Goal: Communication & Community: Ask a question

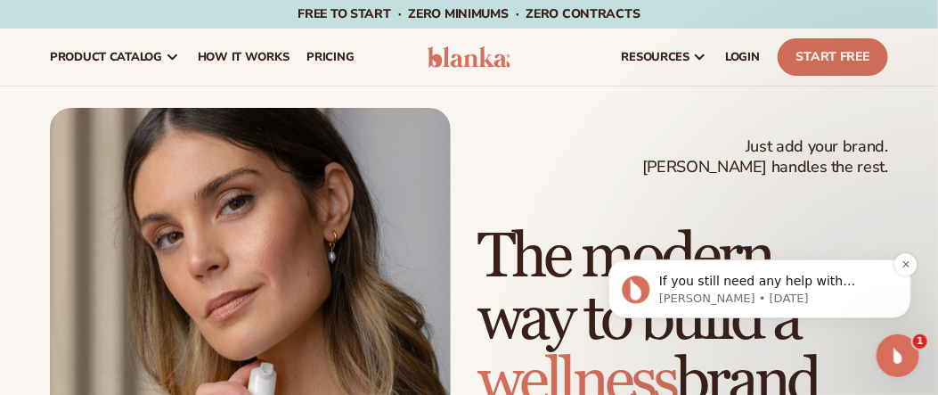
click at [725, 276] on p "If you still need any help with uploading your logo or setting up your brand, p…" at bounding box center [773, 281] width 230 height 18
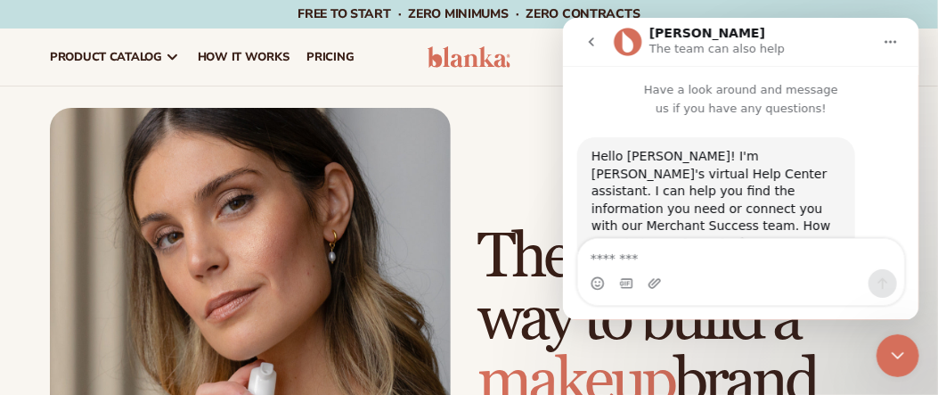
scroll to position [67, 0]
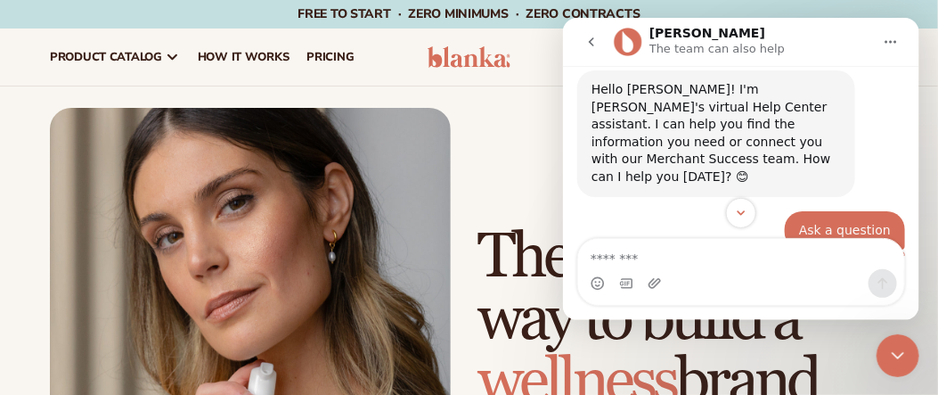
click at [913, 252] on div "Intercom messenger" at bounding box center [740, 271] width 356 height 68
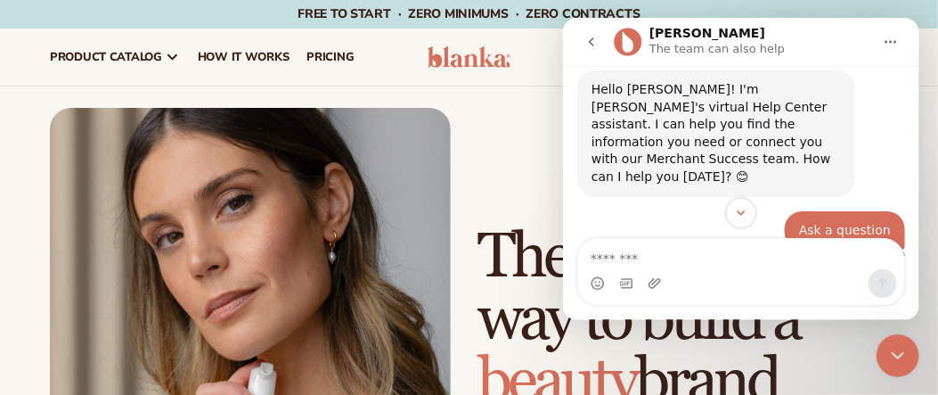
click at [896, 354] on icon "Close Intercom Messenger" at bounding box center [896, 354] width 21 height 21
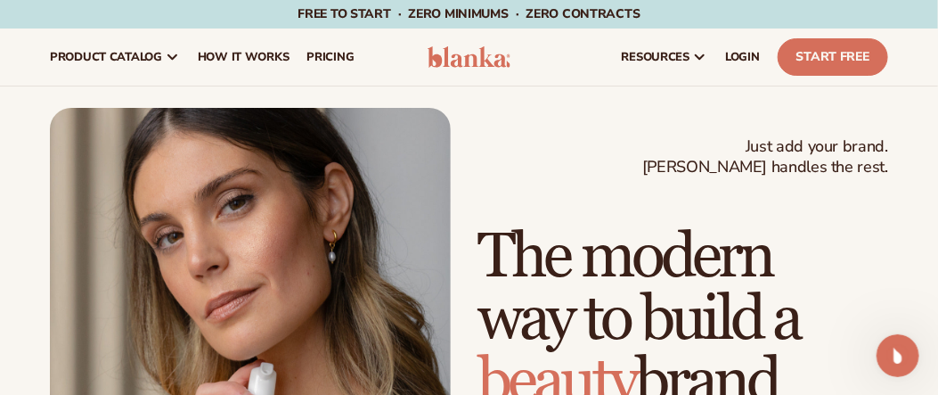
scroll to position [2261, 0]
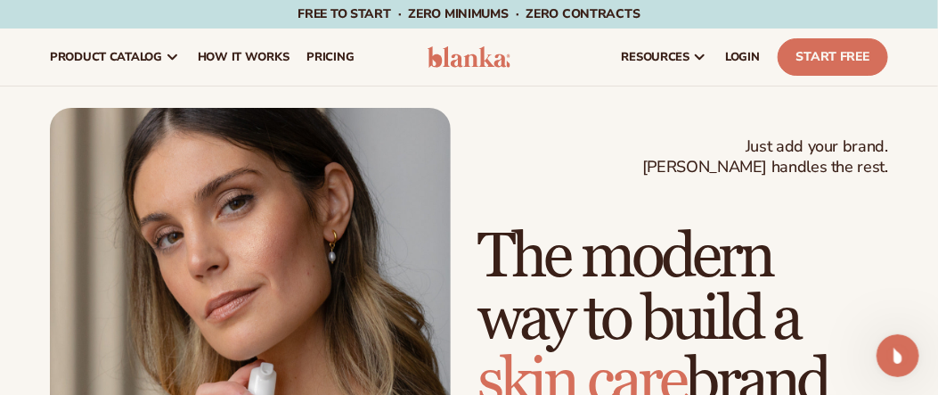
click at [896, 354] on icon "Open Intercom Messenger" at bounding box center [897, 354] width 29 height 29
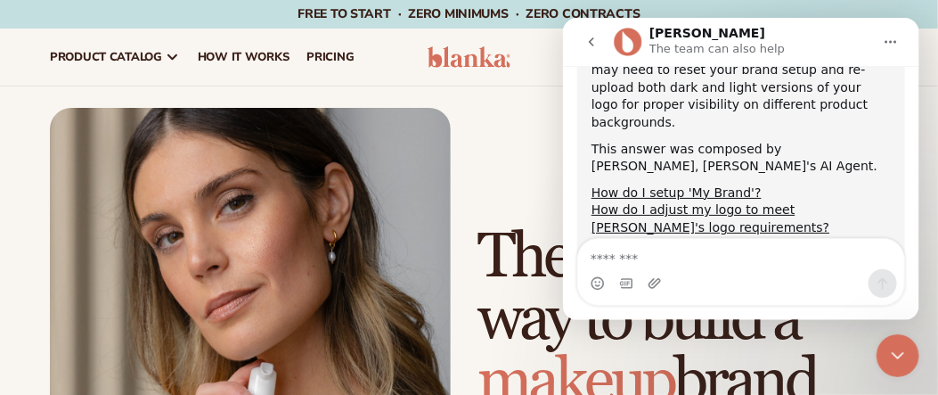
scroll to position [2117, 0]
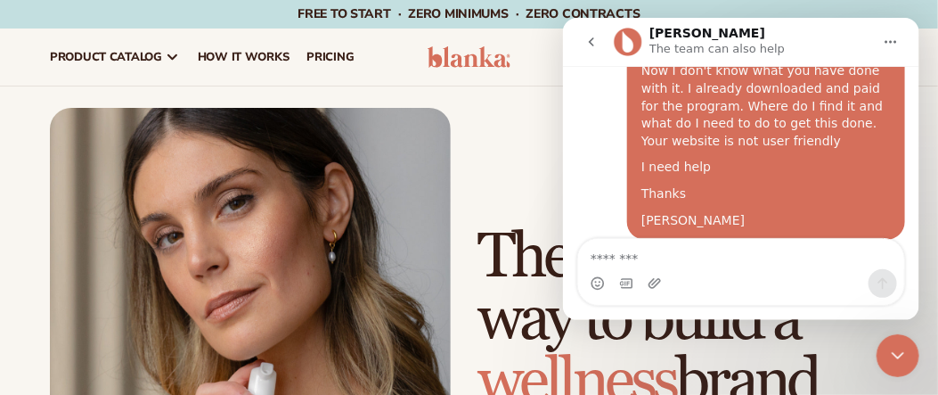
click at [914, 253] on div "Intercom messenger" at bounding box center [740, 271] width 356 height 68
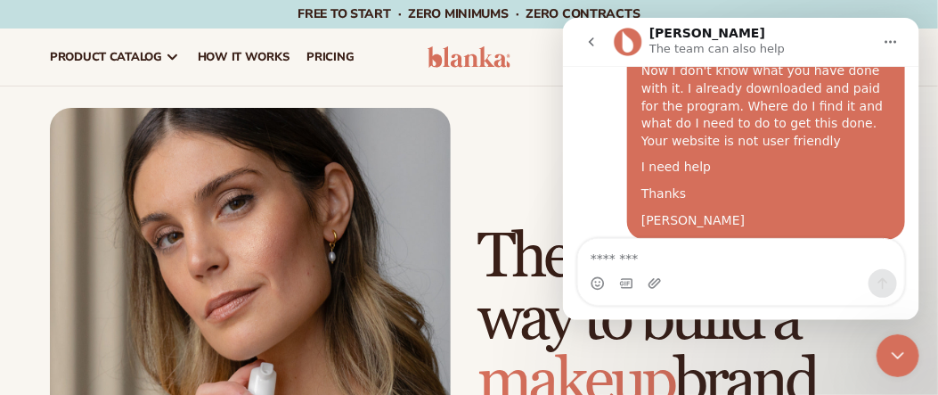
click at [914, 253] on div "Intercom messenger" at bounding box center [740, 271] width 356 height 68
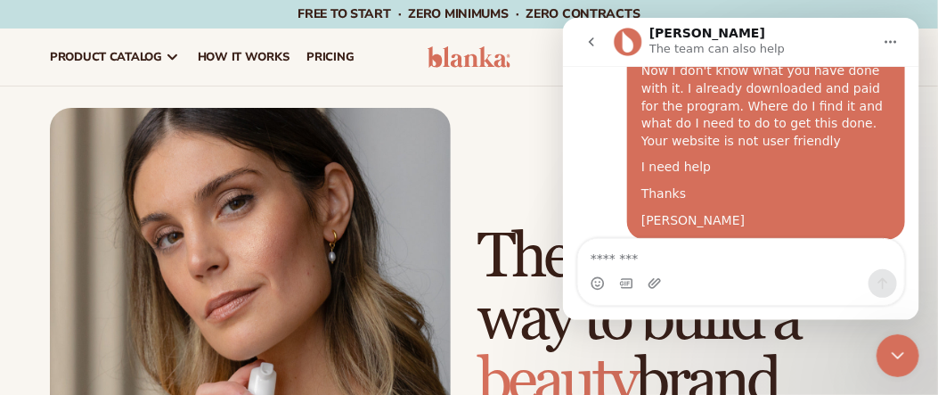
click at [913, 249] on div "Intercom messenger" at bounding box center [740, 271] width 356 height 68
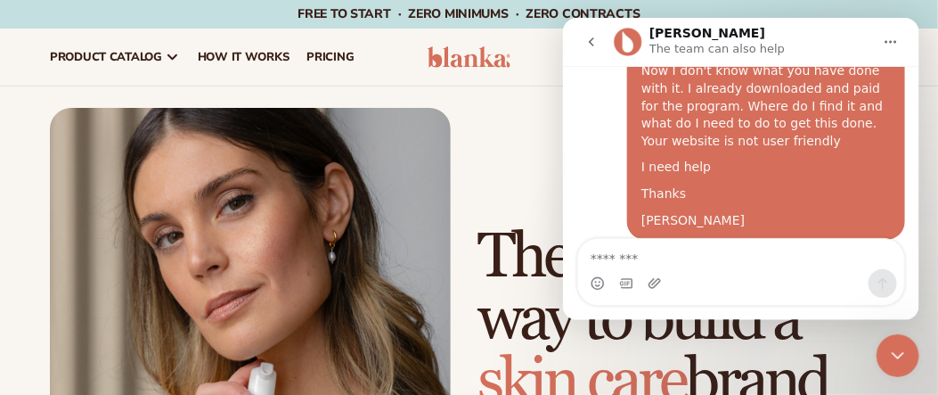
click at [917, 197] on div "Have a look around and message us if you have any questions! Hello Naomi! I'm B…" at bounding box center [740, 160] width 356 height 190
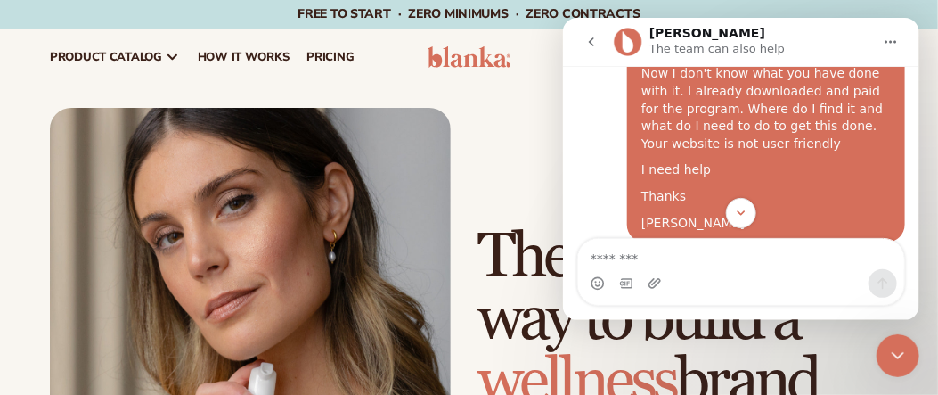
scroll to position [1696, 0]
drag, startPoint x: 911, startPoint y: 213, endPoint x: 909, endPoint y: 240, distance: 26.8
click at [909, 240] on div "Have a look around and message us if you have any questions! Hello Naomi! I'm B…" at bounding box center [740, 192] width 356 height 254
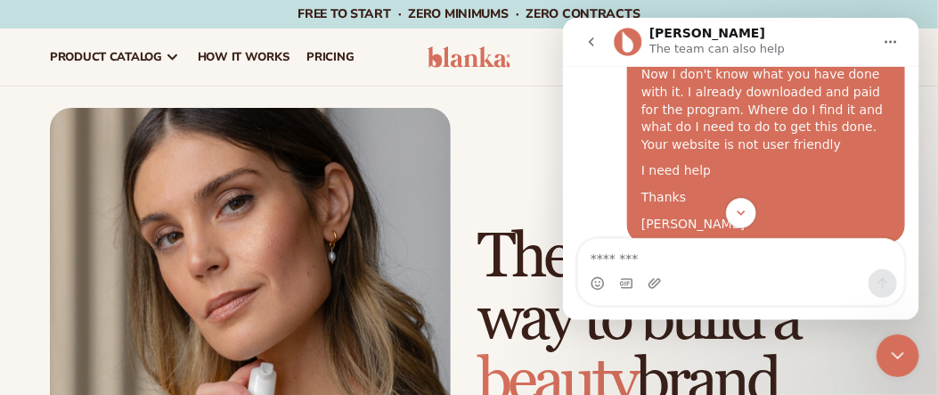
scroll to position [36, 0]
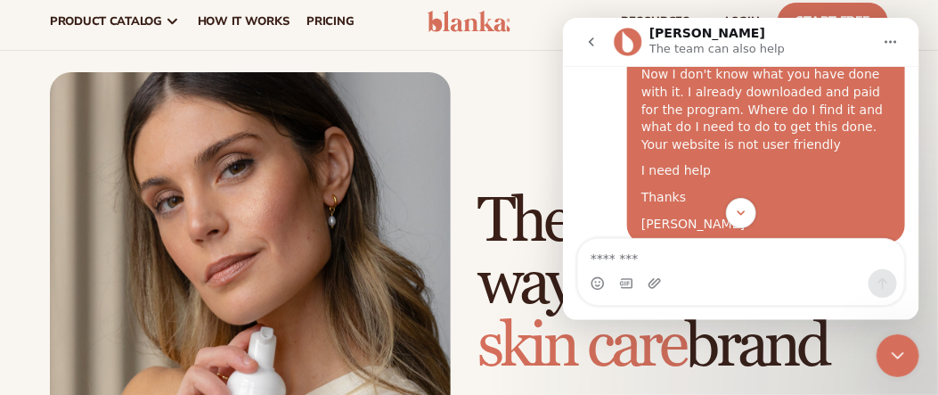
click at [914, 240] on div "Intercom messenger" at bounding box center [740, 271] width 356 height 68
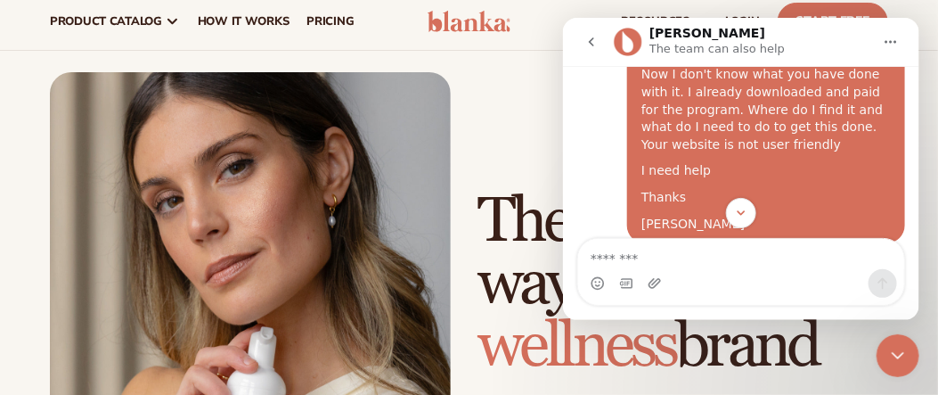
click at [914, 240] on div "Intercom messenger" at bounding box center [740, 271] width 356 height 68
click at [850, 210] on div "Intercom messenger" at bounding box center [740, 212] width 356 height 30
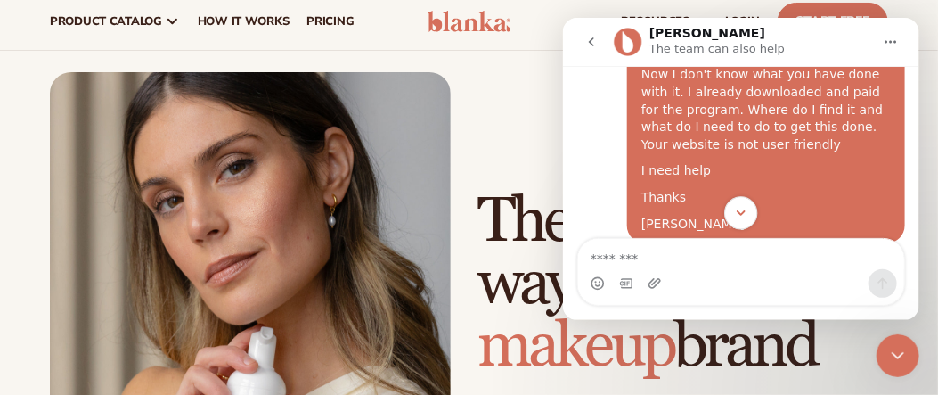
click at [734, 211] on icon "Scroll to bottom" at bounding box center [740, 212] width 16 height 16
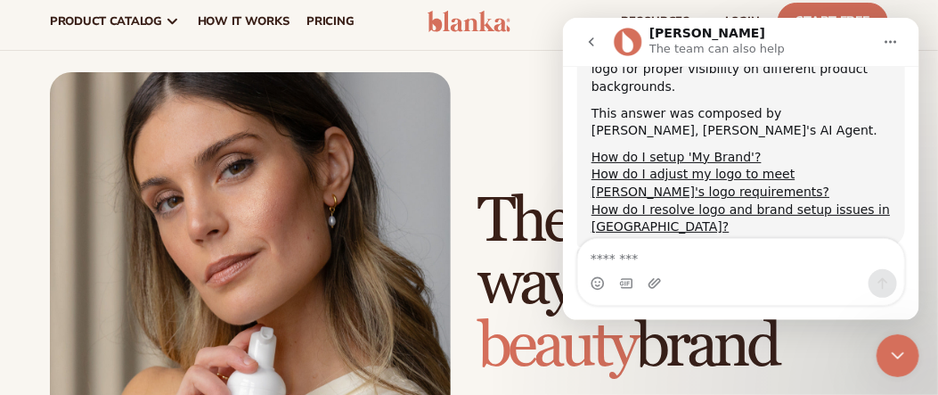
scroll to position [2259, 0]
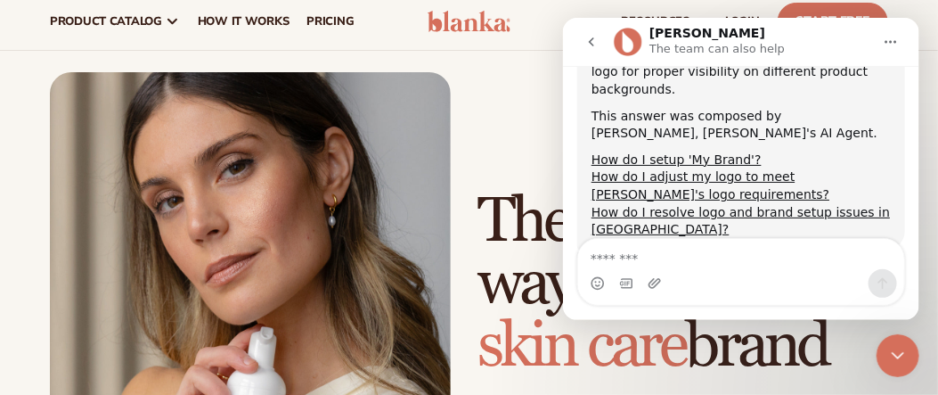
click at [616, 361] on span "Terrible" at bounding box center [617, 373] width 25 height 25
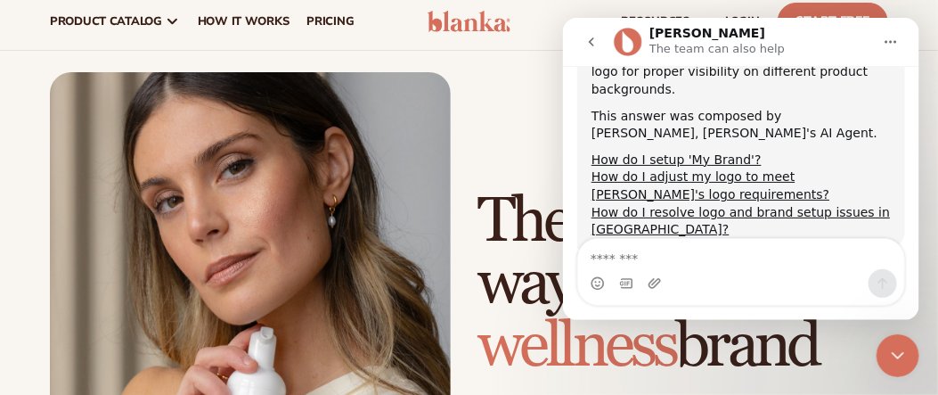
click at [616, 361] on span "Terrible" at bounding box center [617, 373] width 25 height 25
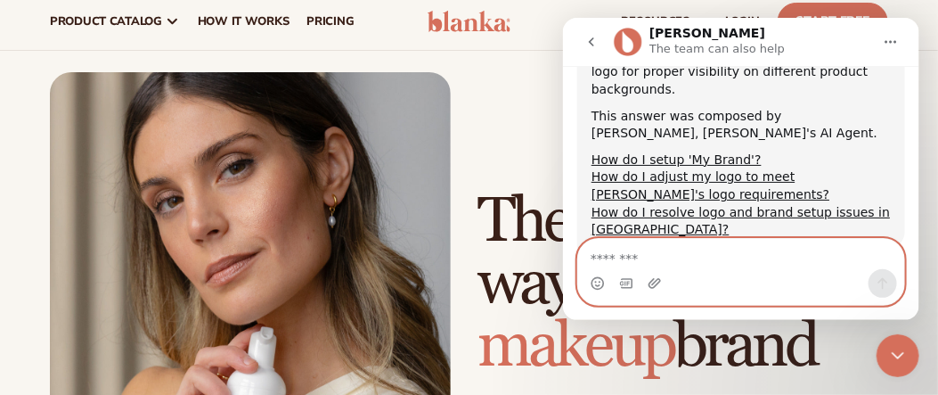
click at [622, 259] on textarea "Message…" at bounding box center [740, 253] width 326 height 30
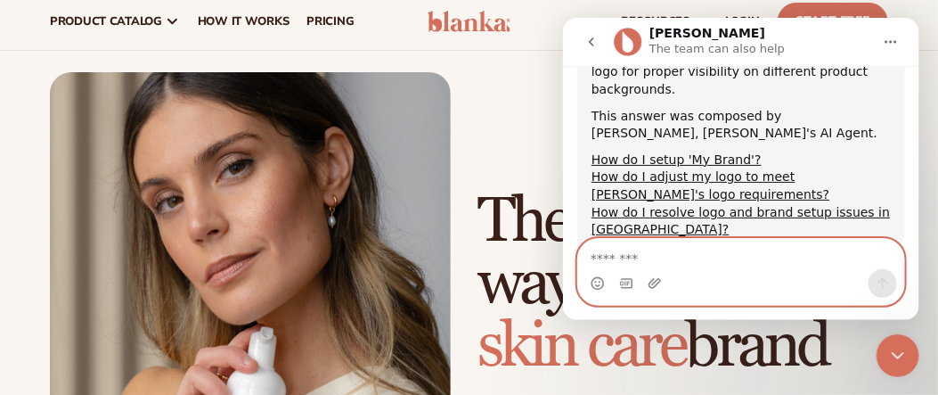
type textarea "*"
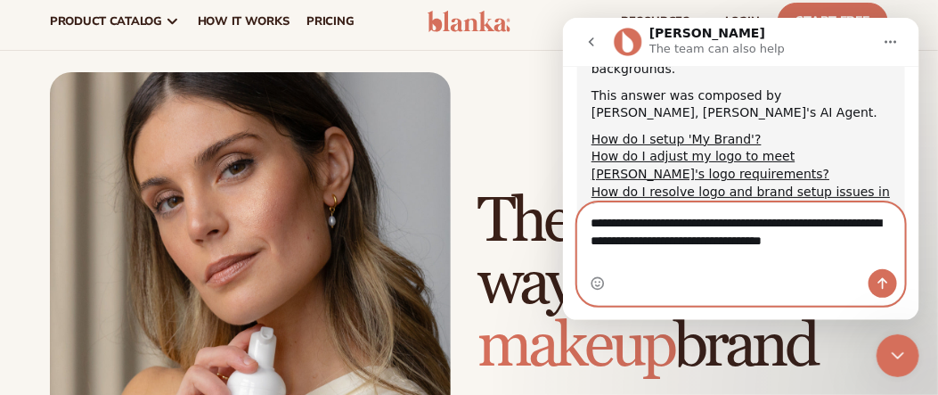
scroll to position [2297, 0]
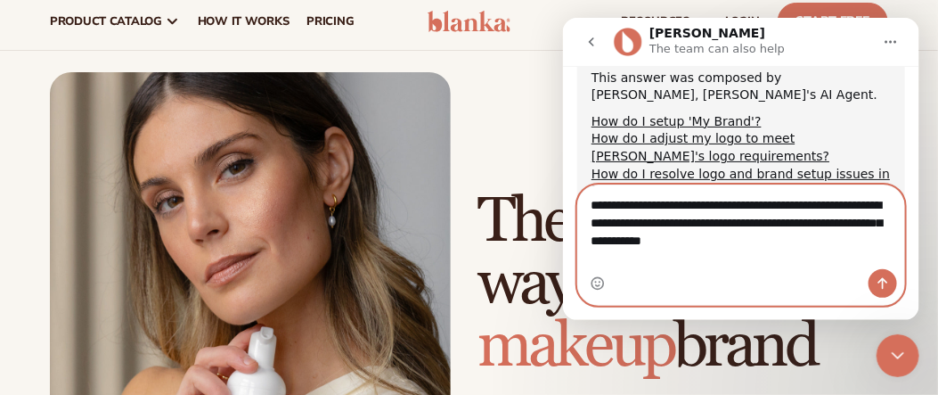
click at [651, 250] on textarea "**********" at bounding box center [740, 217] width 327 height 66
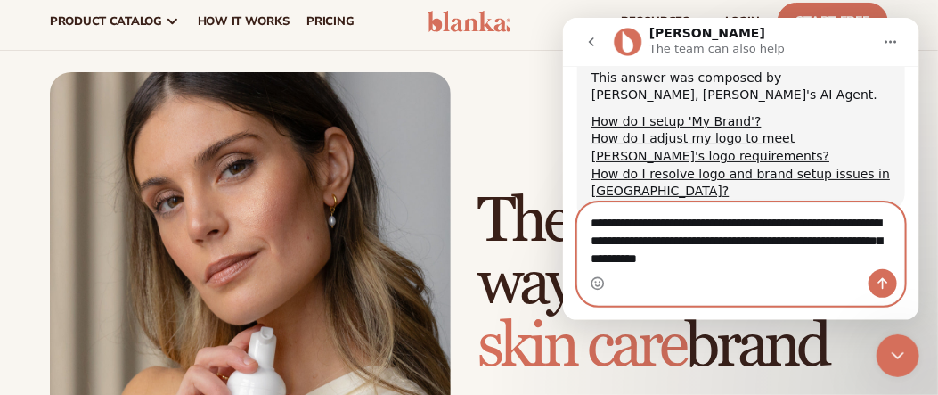
click at [813, 262] on textarea "**********" at bounding box center [740, 235] width 327 height 66
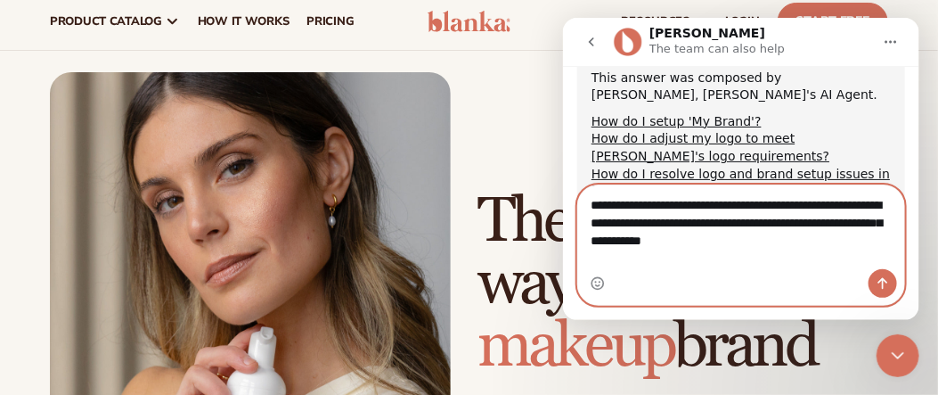
type textarea "**********"
click at [879, 282] on icon "Send a message…" at bounding box center [882, 282] width 14 height 14
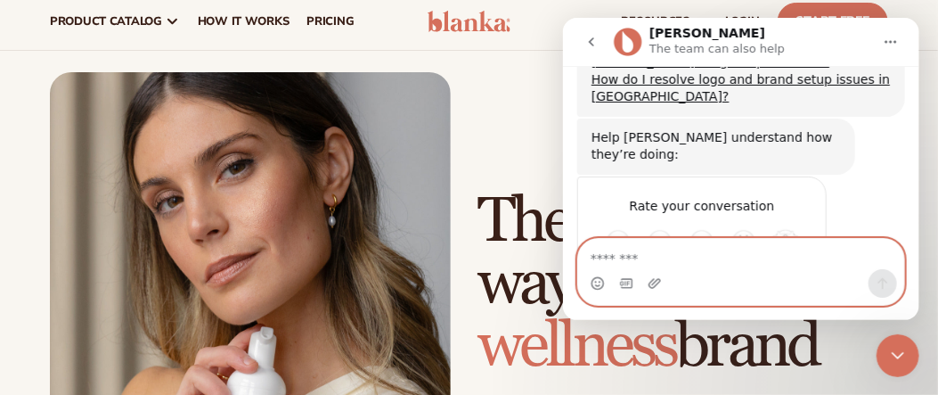
scroll to position [2538, 0]
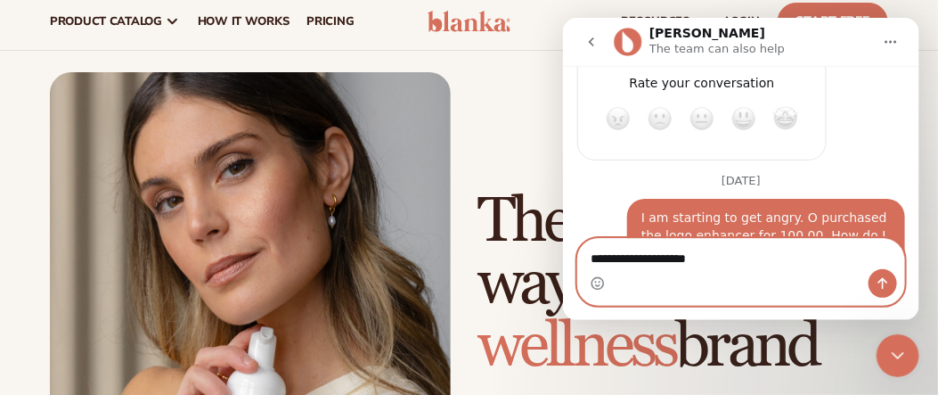
type textarea "**********"
click at [880, 283] on icon "Send a message…" at bounding box center [882, 282] width 14 height 14
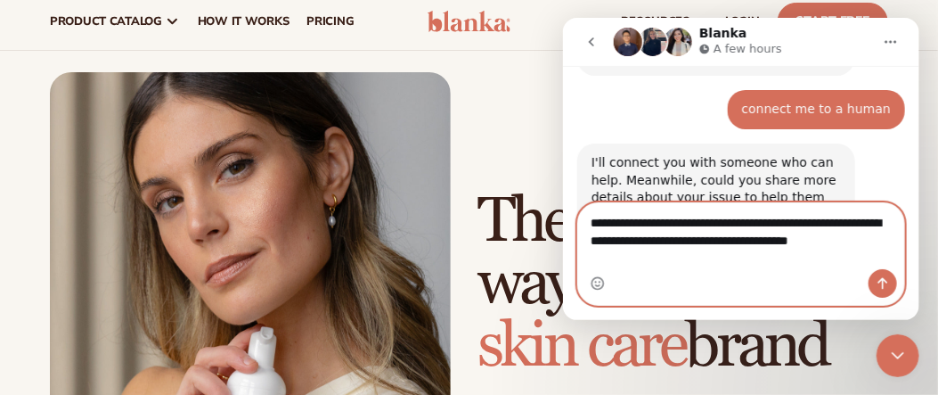
scroll to position [2875, 0]
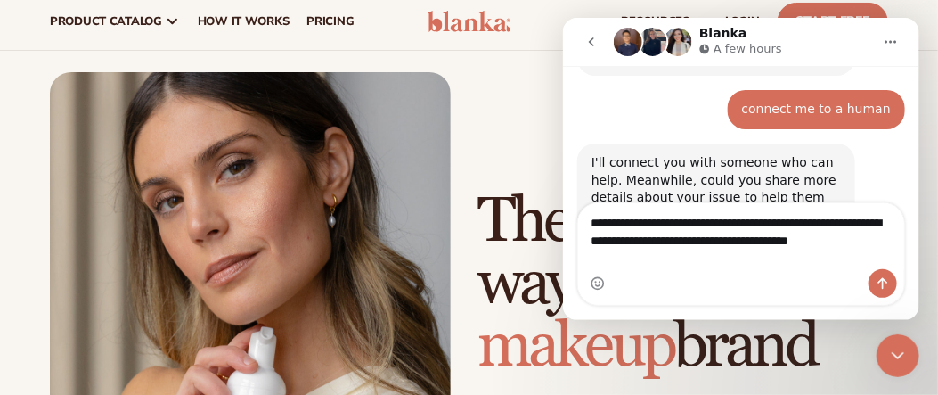
click at [914, 64] on nav "Blanka A few hours" at bounding box center [740, 41] width 356 height 48
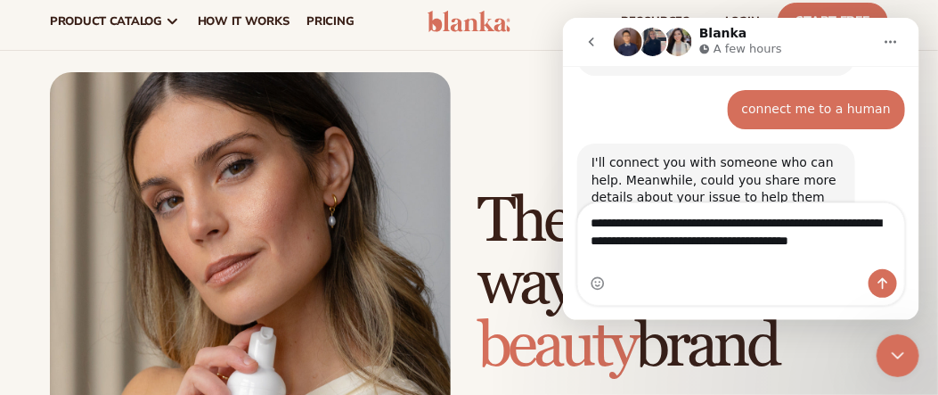
scroll to position [2838, 0]
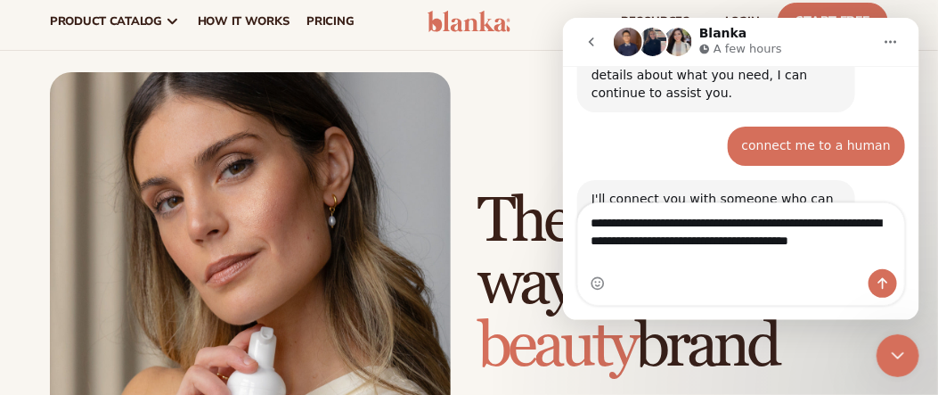
click at [914, 214] on div "**********" at bounding box center [740, 252] width 356 height 103
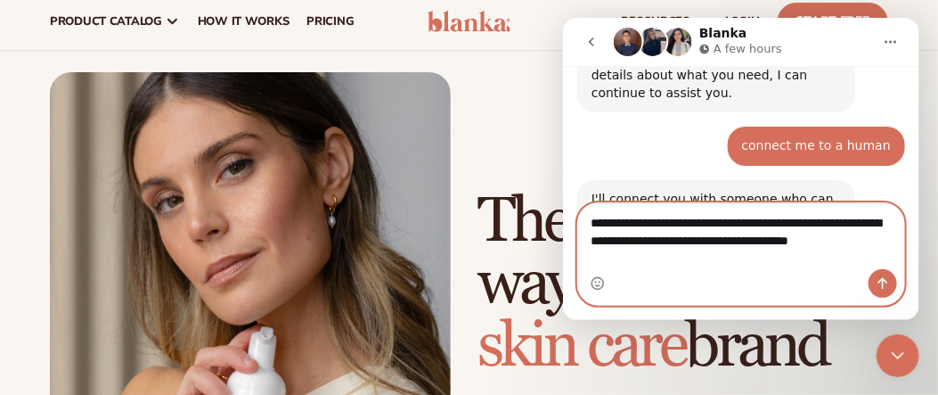
click at [658, 221] on textarea "**********" at bounding box center [740, 235] width 327 height 66
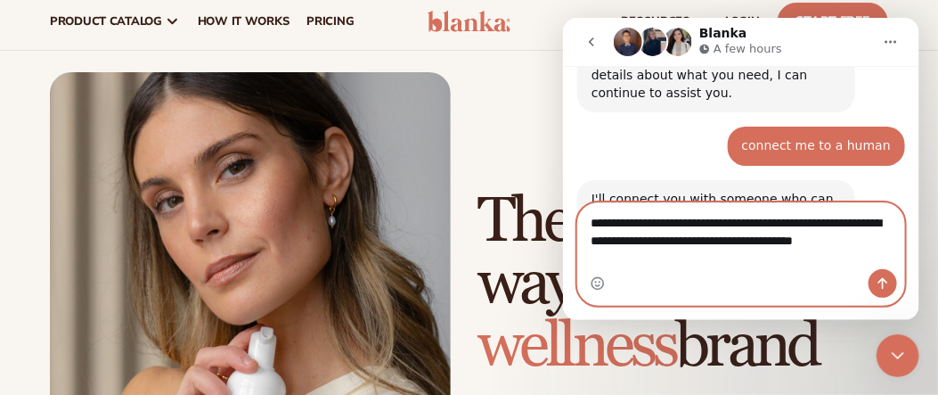
click at [891, 239] on textarea "**********" at bounding box center [740, 235] width 327 height 66
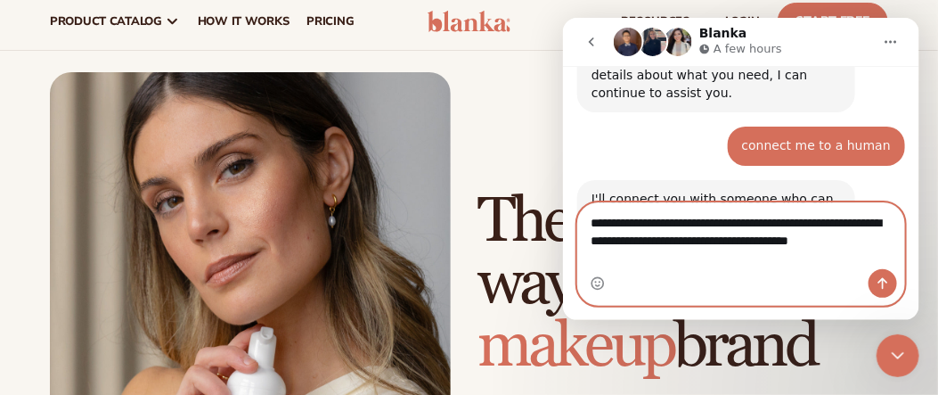
click at [659, 256] on textarea "**********" at bounding box center [740, 235] width 327 height 66
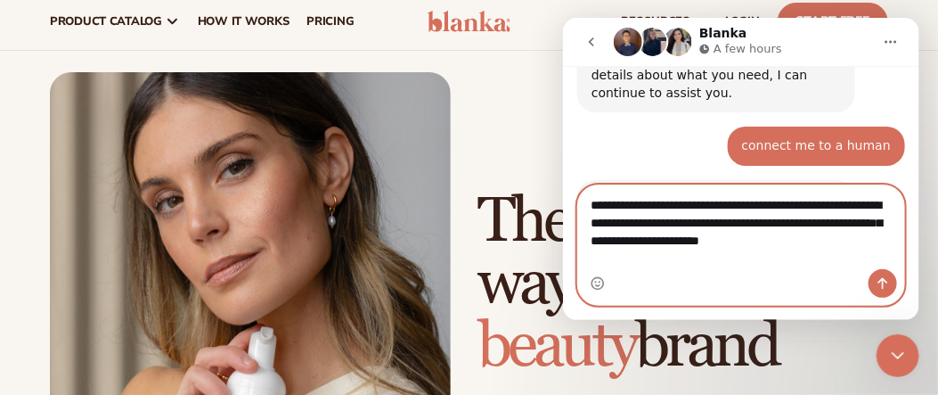
scroll to position [2893, 0]
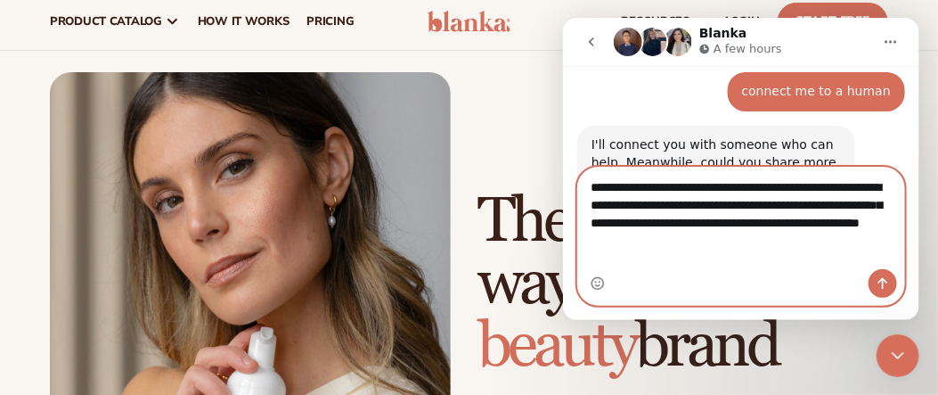
click at [624, 202] on textarea "**********" at bounding box center [740, 209] width 327 height 84
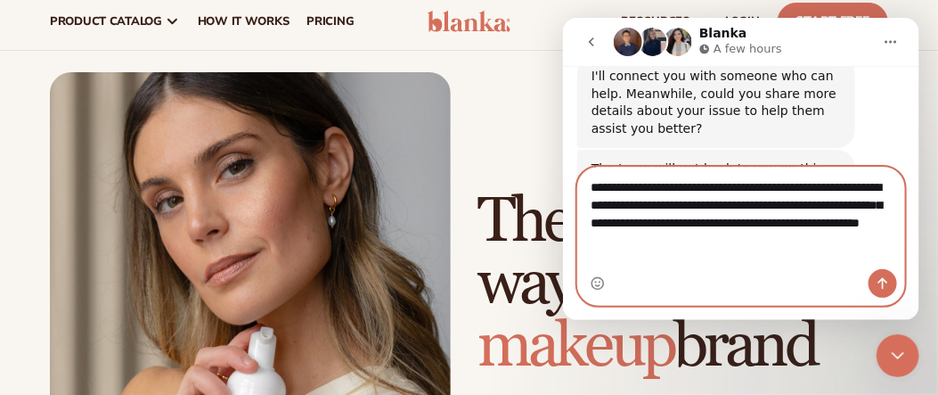
type textarea "**********"
click at [879, 281] on icon "Send a message…" at bounding box center [882, 283] width 10 height 12
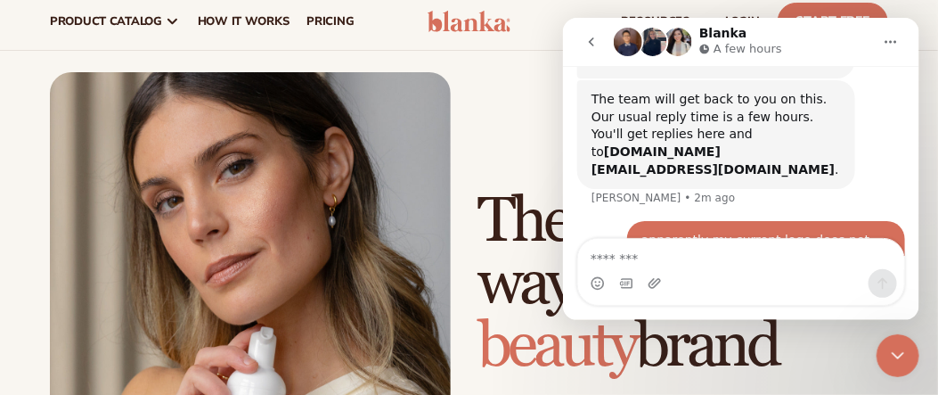
scroll to position [3031, 0]
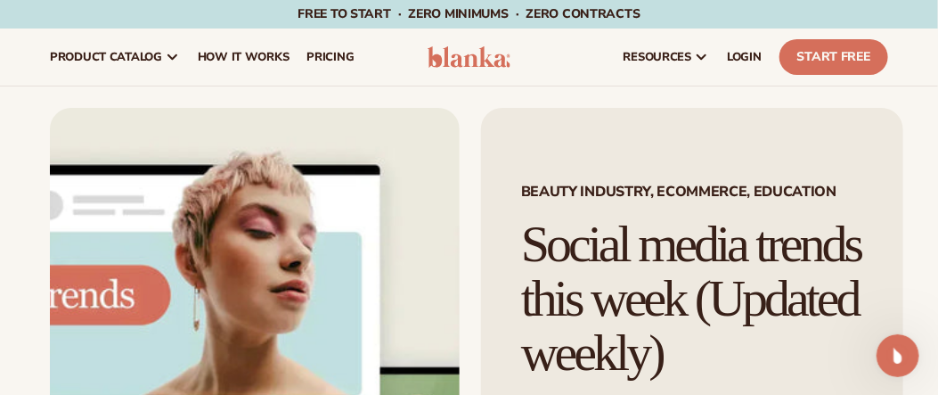
click at [895, 354] on icon "Open Intercom Messenger" at bounding box center [897, 354] width 29 height 29
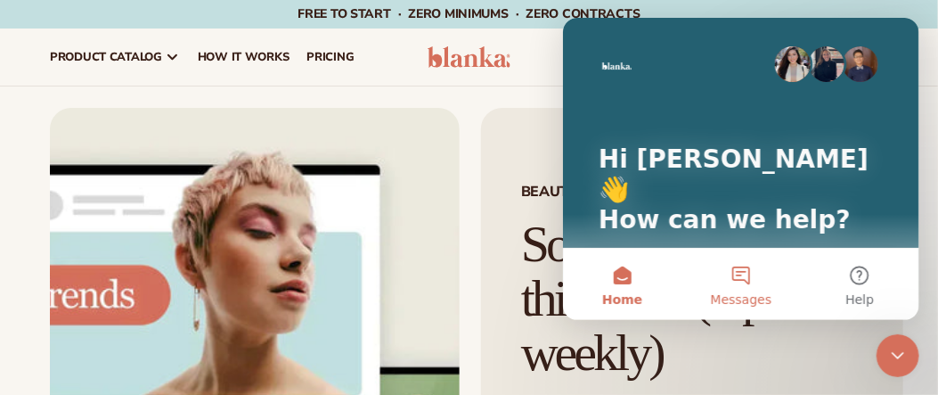
click at [737, 269] on button "Messages" at bounding box center [739, 283] width 118 height 71
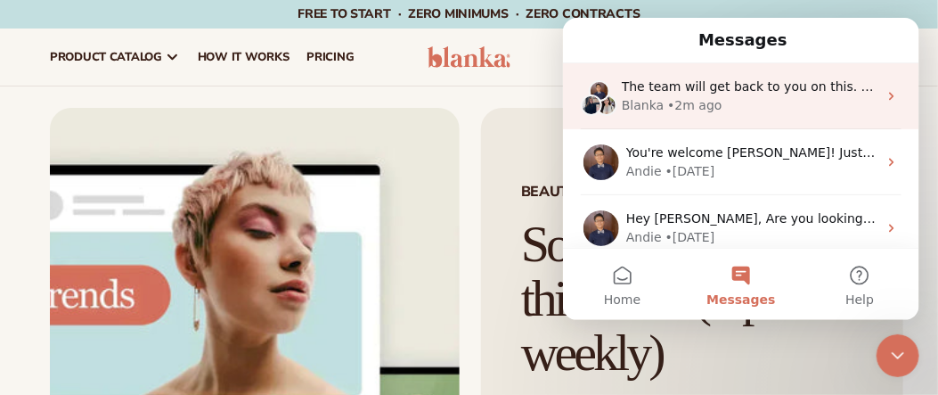
click at [883, 99] on icon "Intercom messenger" at bounding box center [890, 95] width 14 height 14
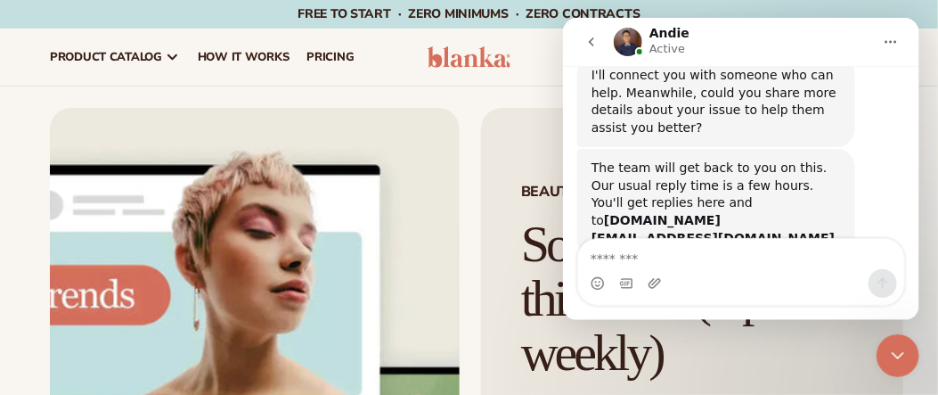
scroll to position [3398, 0]
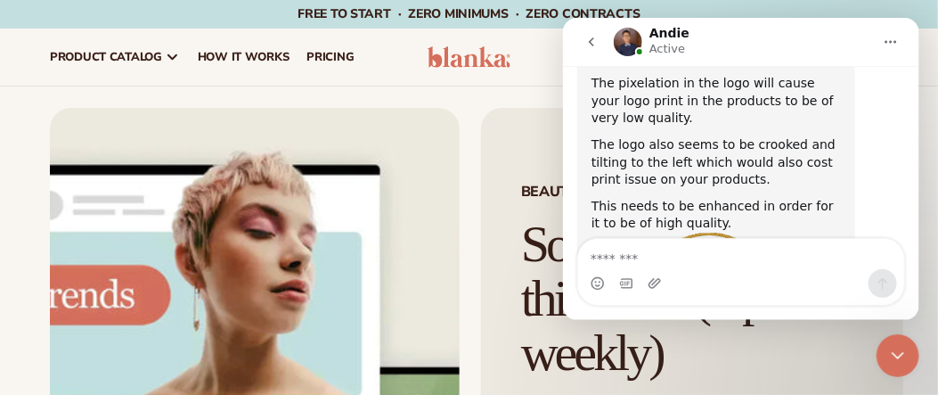
drag, startPoint x: 914, startPoint y: 69, endPoint x: 616, endPoint y: 100, distance: 299.1
click at [616, 232] on img "Andie says…" at bounding box center [709, 325] width 239 height 187
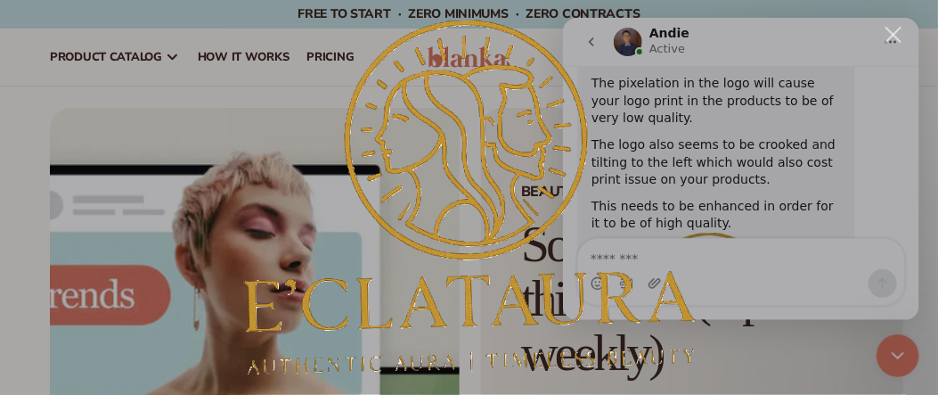
click at [915, 70] on div "Intercom messenger" at bounding box center [469, 197] width 938 height 395
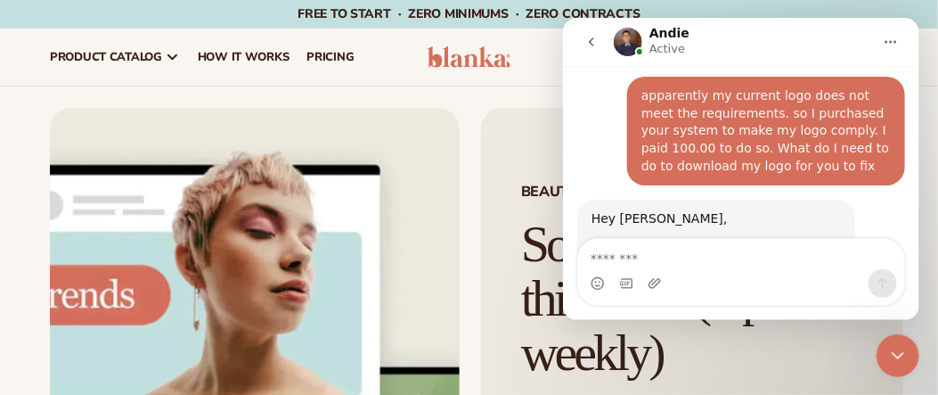
scroll to position [3121, 0]
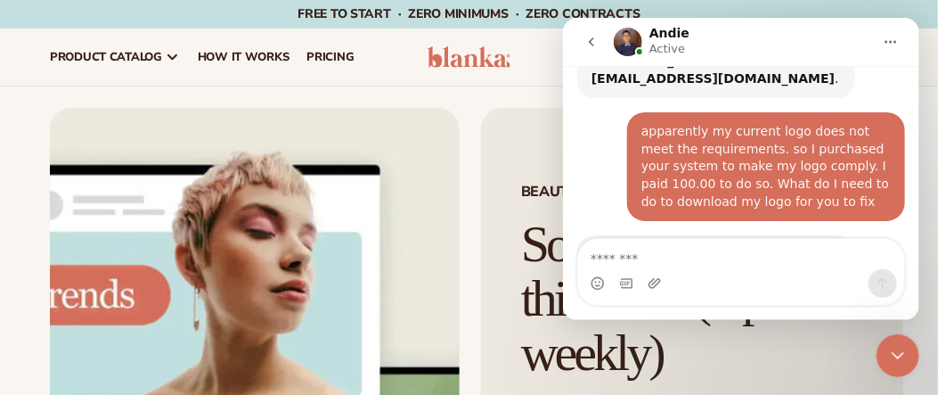
click at [914, 249] on div "Intercom messenger" at bounding box center [740, 271] width 356 height 68
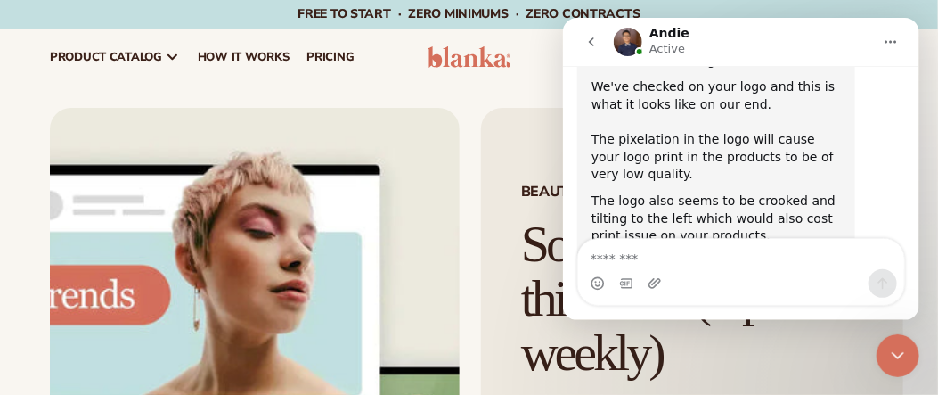
scroll to position [3398, 0]
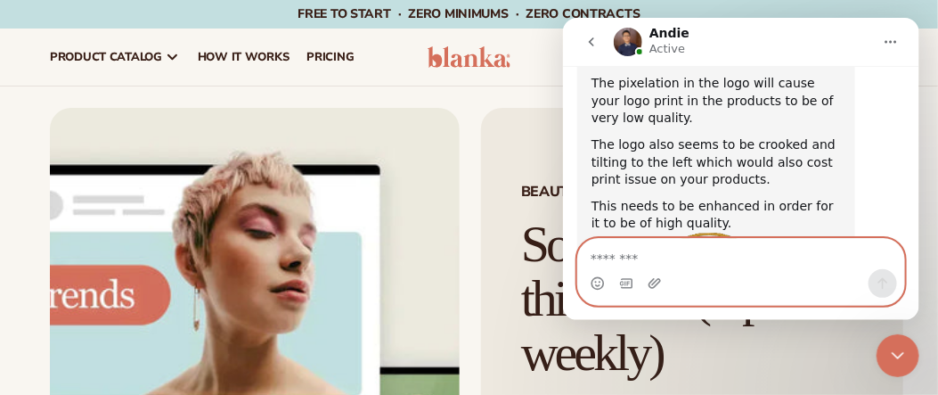
click at [604, 253] on textarea "Message…" at bounding box center [740, 253] width 326 height 30
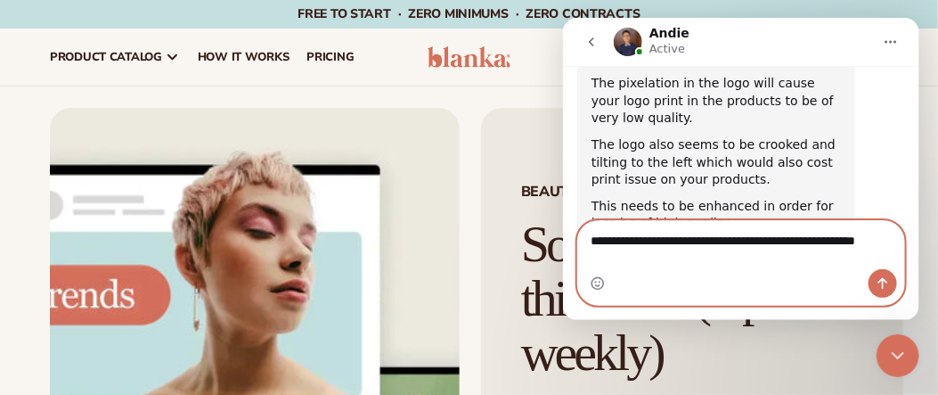
scroll to position [3415, 0]
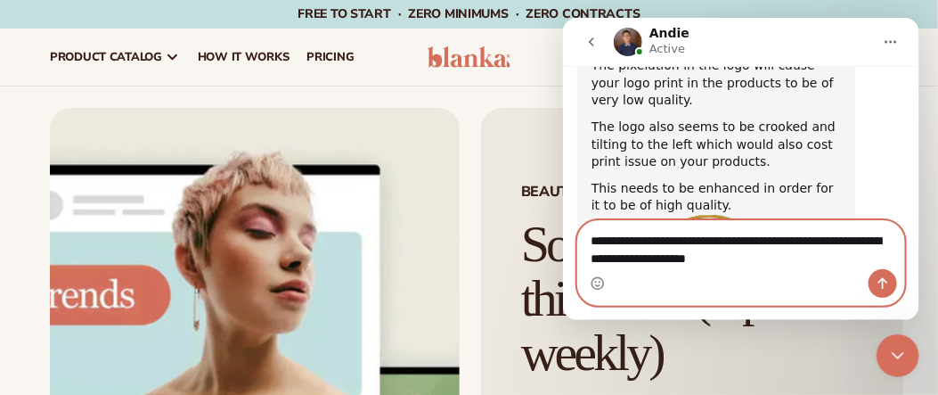
type textarea "**********"
click at [879, 283] on icon "Send a message…" at bounding box center [882, 282] width 14 height 14
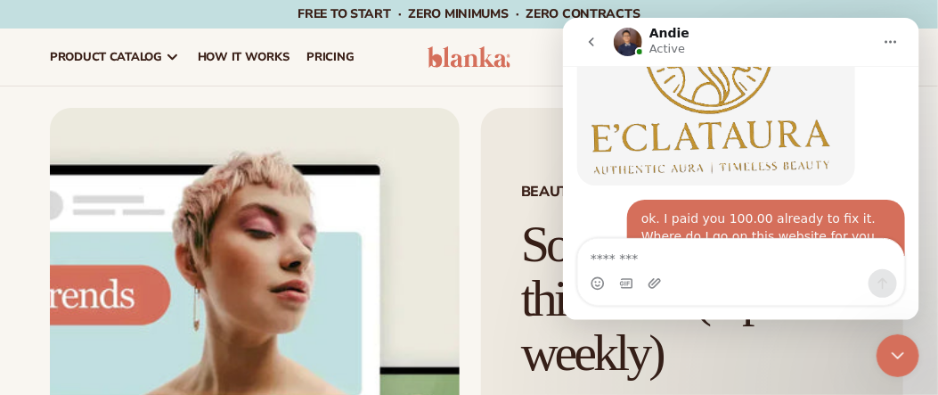
scroll to position [3607, 0]
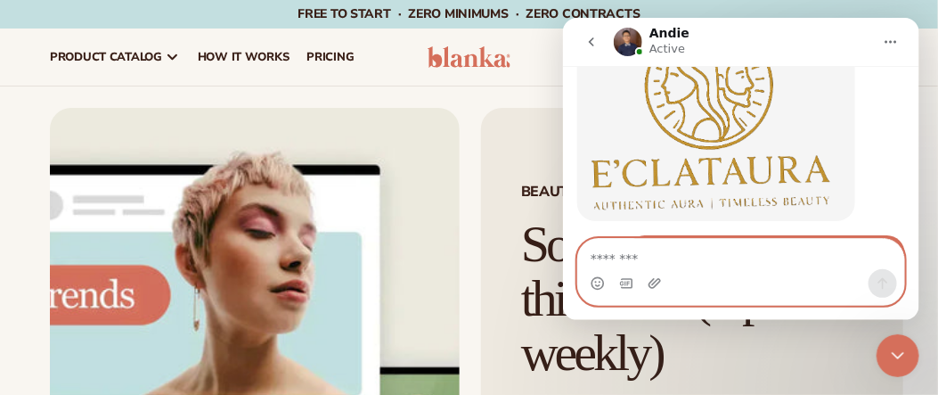
click at [598, 251] on textarea "Message…" at bounding box center [740, 253] width 327 height 30
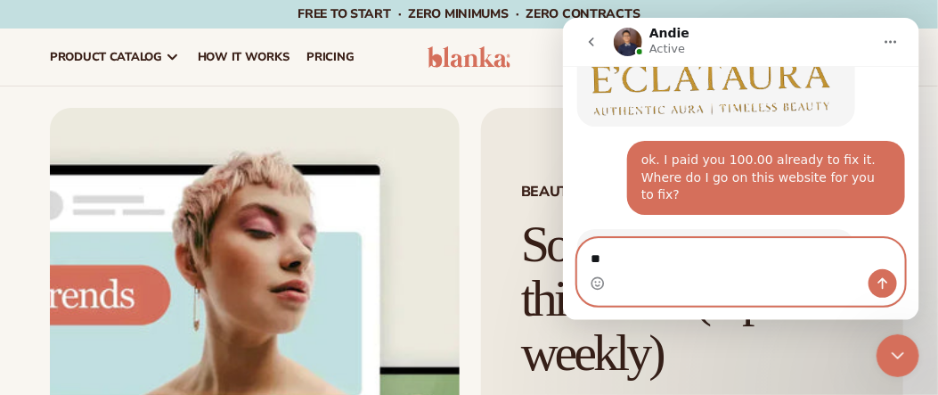
type textarea "*"
type textarea "**********"
click at [881, 284] on icon "Send a message…" at bounding box center [882, 283] width 10 height 12
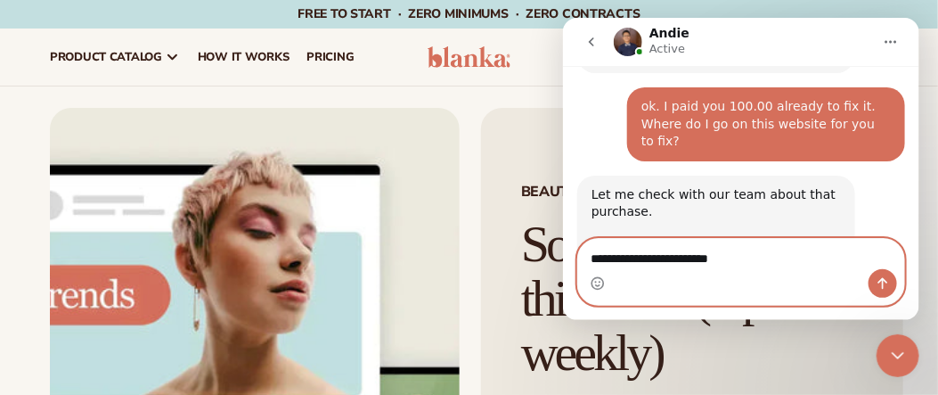
click at [626, 258] on textarea "**********" at bounding box center [740, 253] width 327 height 30
type textarea "**********"
click at [881, 281] on icon "Send a message…" at bounding box center [882, 283] width 10 height 12
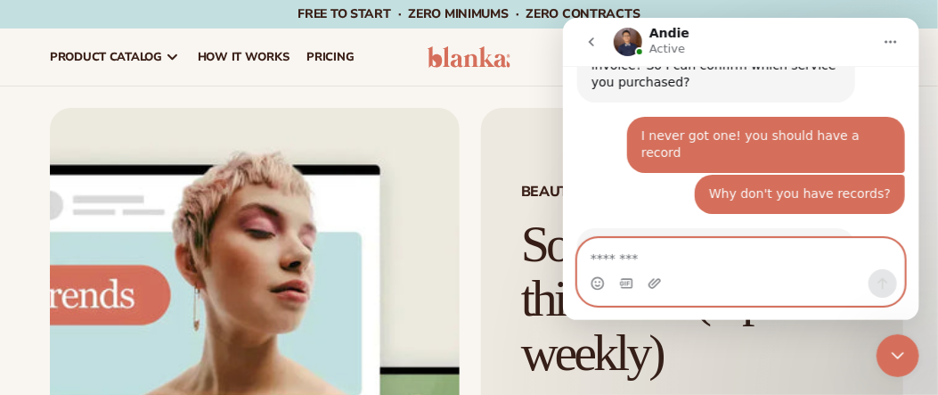
scroll to position [4046, 0]
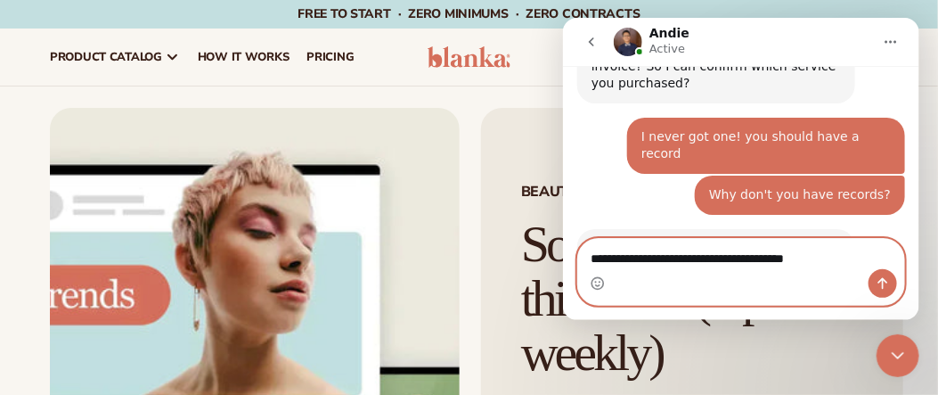
type textarea "**********"
click at [880, 277] on icon "Send a message…" at bounding box center [882, 282] width 14 height 14
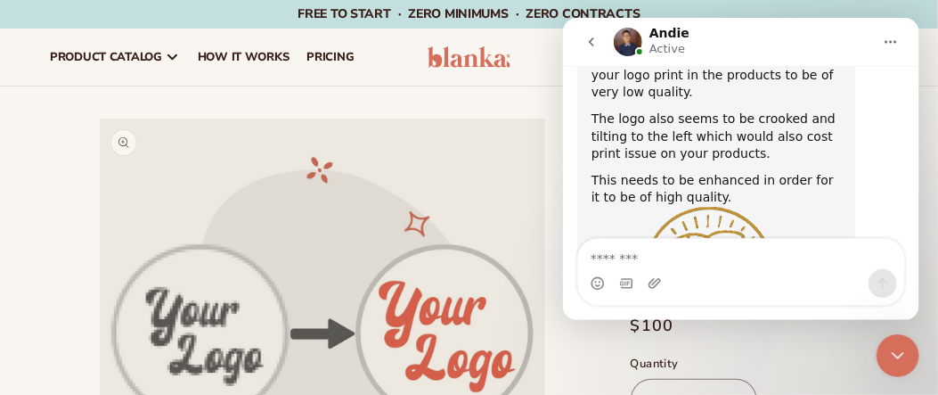
scroll to position [4152, 0]
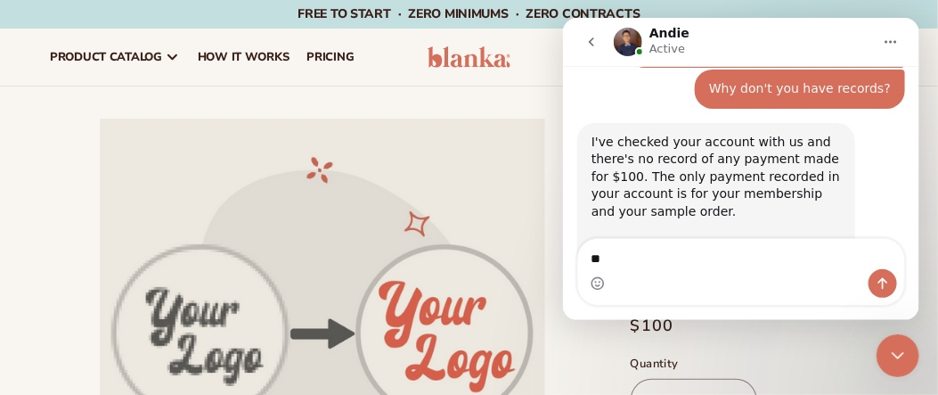
type textarea "**"
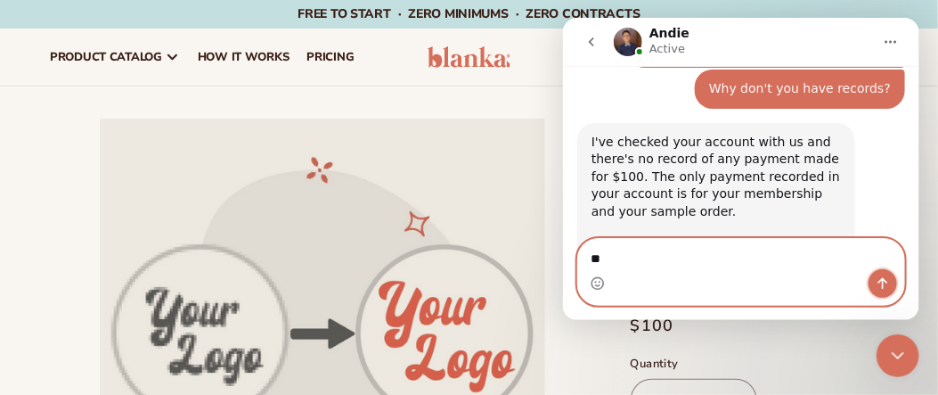
click at [883, 280] on icon "Send a message…" at bounding box center [882, 283] width 10 height 12
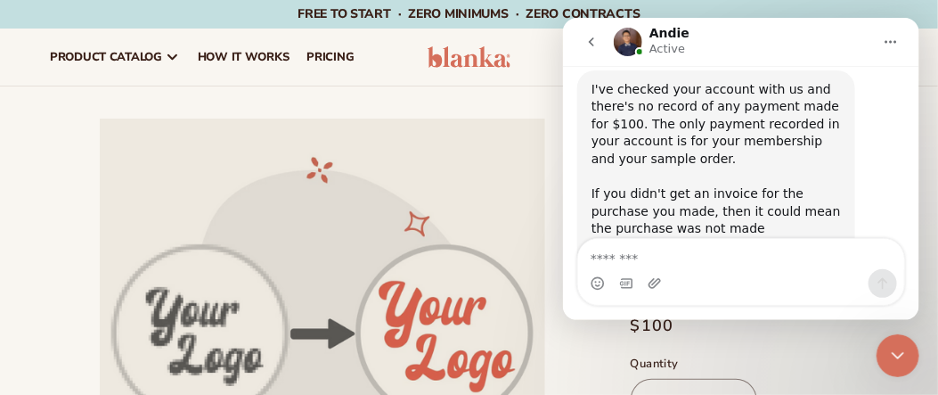
click at [900, 353] on icon "Close Intercom Messenger" at bounding box center [897, 354] width 12 height 7
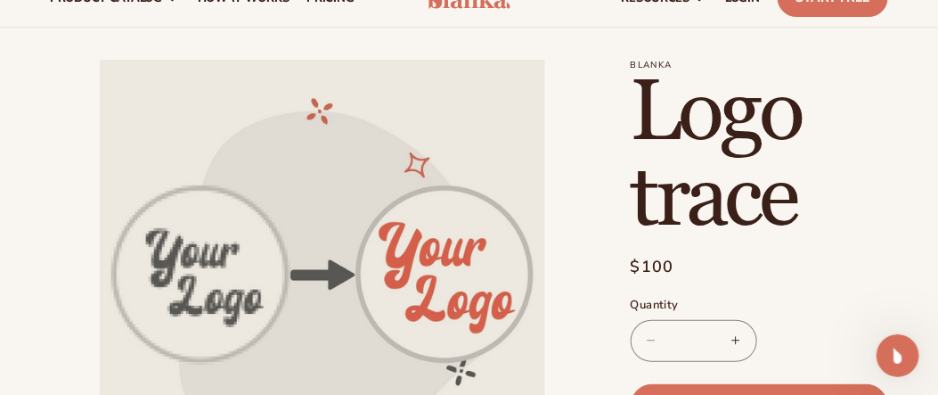
scroll to position [0, 0]
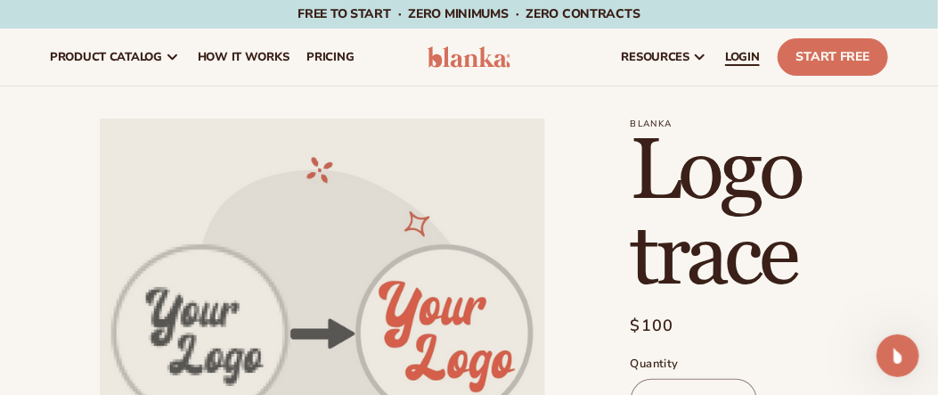
click at [739, 54] on span "LOGIN" at bounding box center [742, 57] width 35 height 14
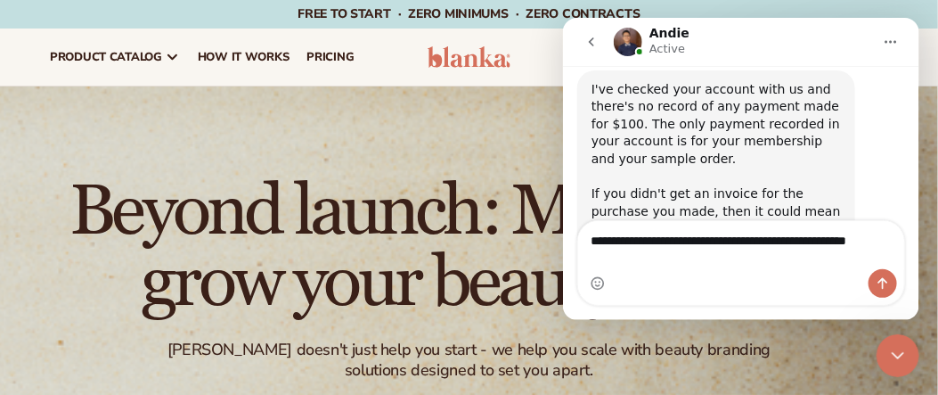
scroll to position [4222, 0]
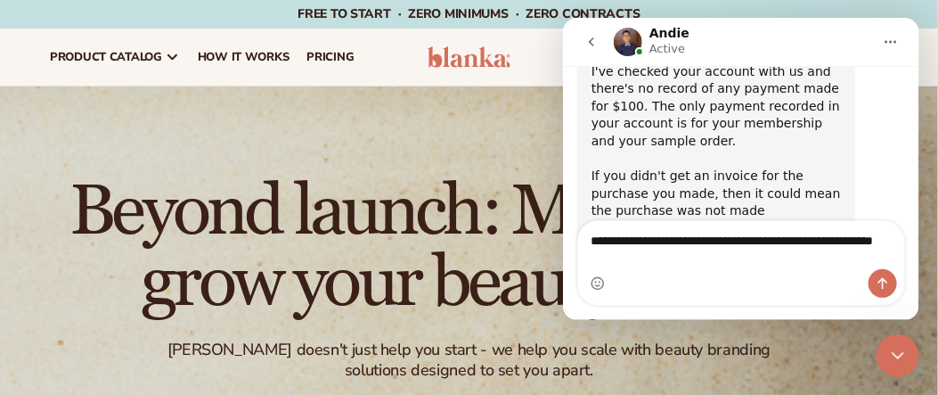
type textarea "**********"
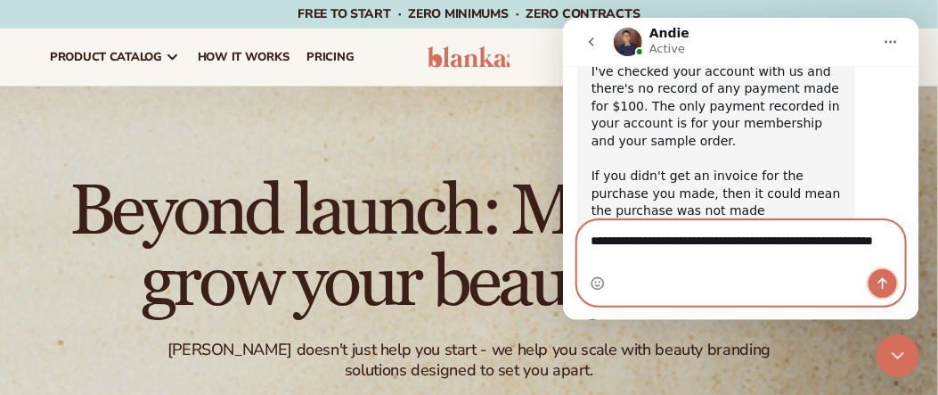
click at [873, 281] on button "Send a message…" at bounding box center [881, 282] width 28 height 28
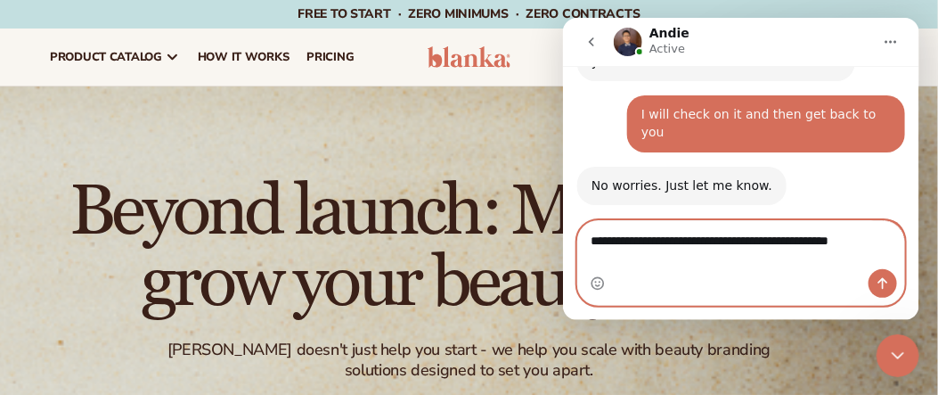
scroll to position [4482, 0]
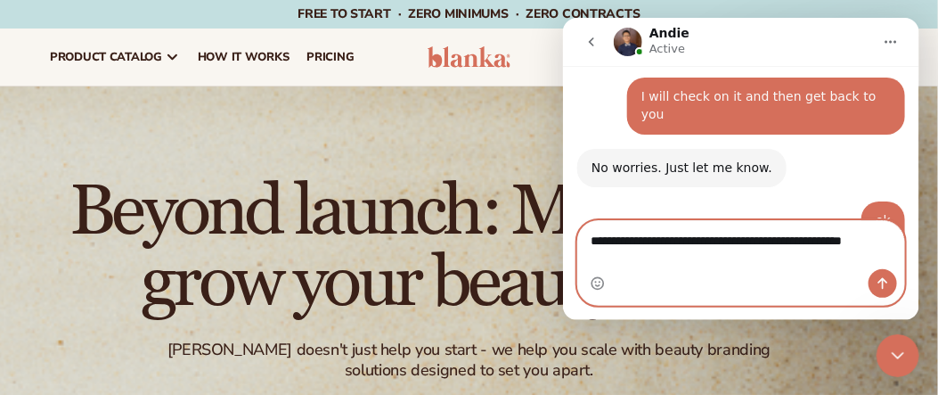
type textarea "**********"
click at [880, 277] on icon "Send a message…" at bounding box center [882, 282] width 14 height 14
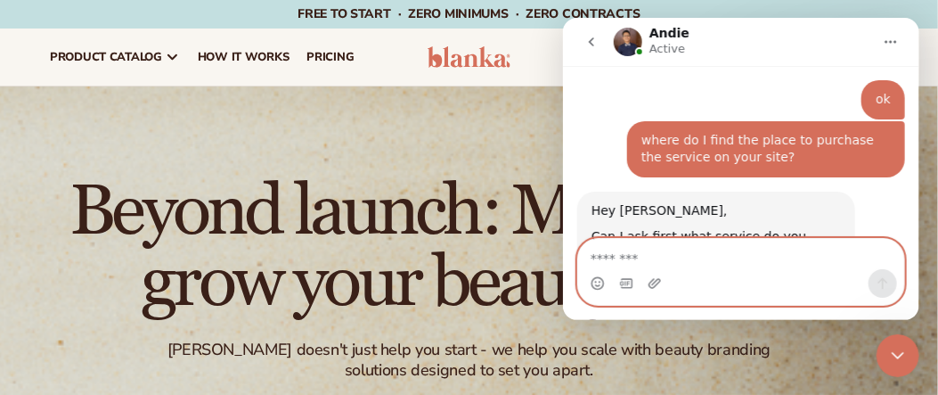
scroll to position [4676, 0]
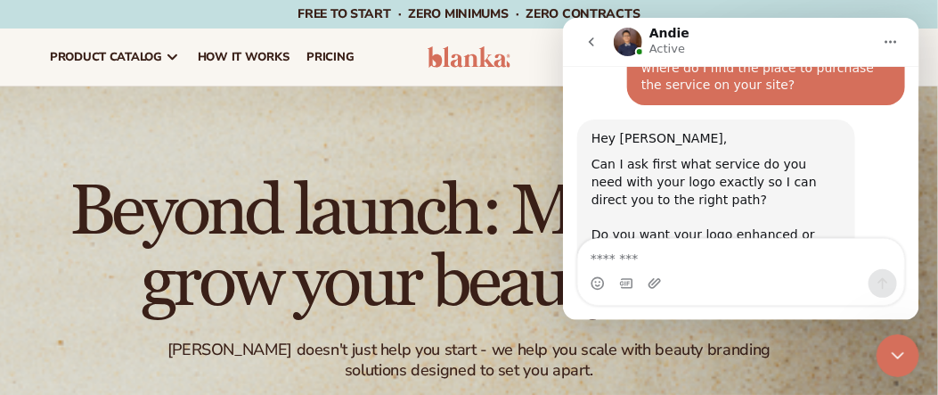
drag, startPoint x: 704, startPoint y: 7, endPoint x: 122, endPoint y: 98, distance: 589.5
click at [704, 7] on div "Free to start · ZERO minimums · ZERO contracts · Free to start · ZERO minimums …" at bounding box center [469, 14] width 849 height 28
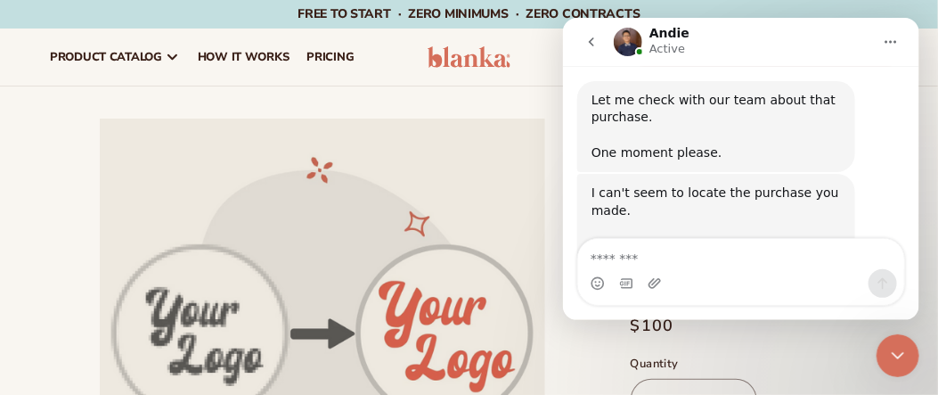
scroll to position [4676, 0]
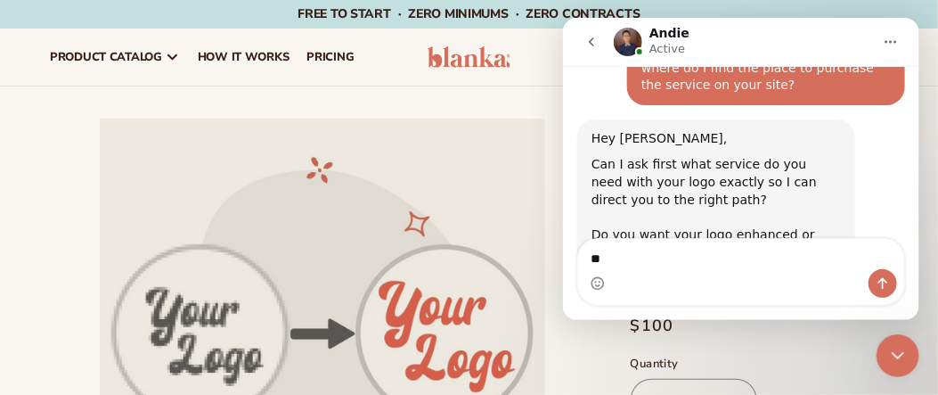
type textarea "*"
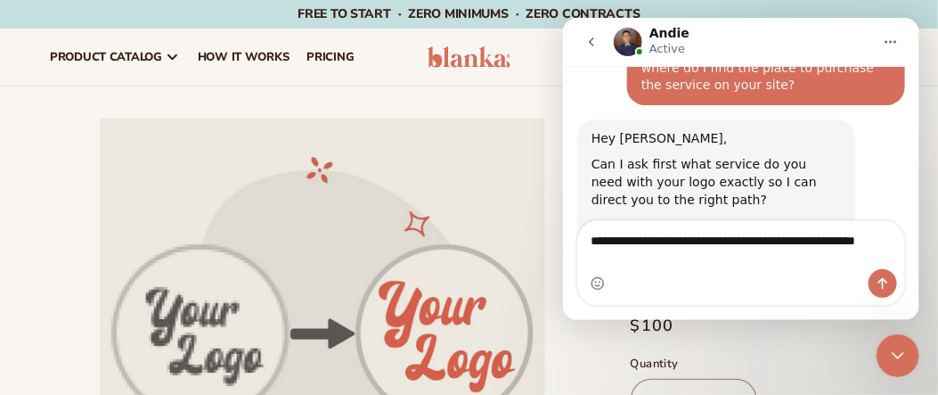
scroll to position [4693, 0]
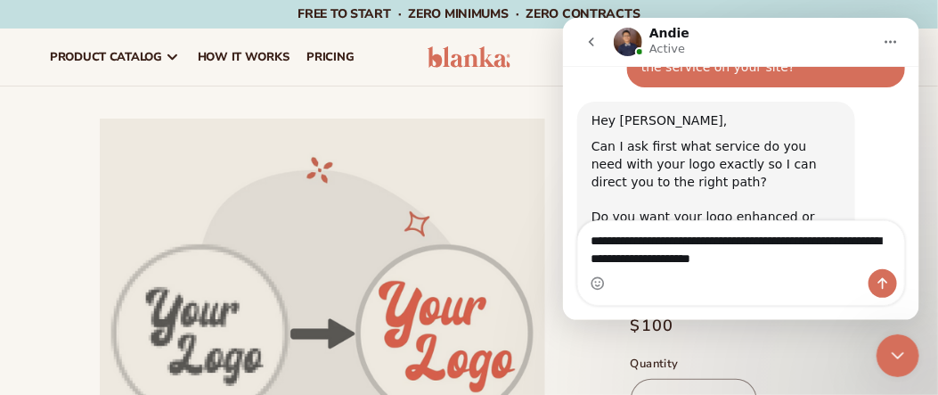
type textarea "**********"
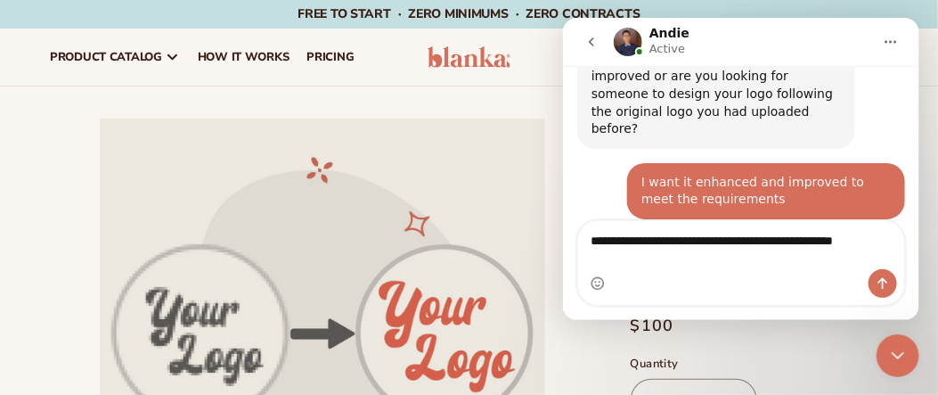
scroll to position [4869, 0]
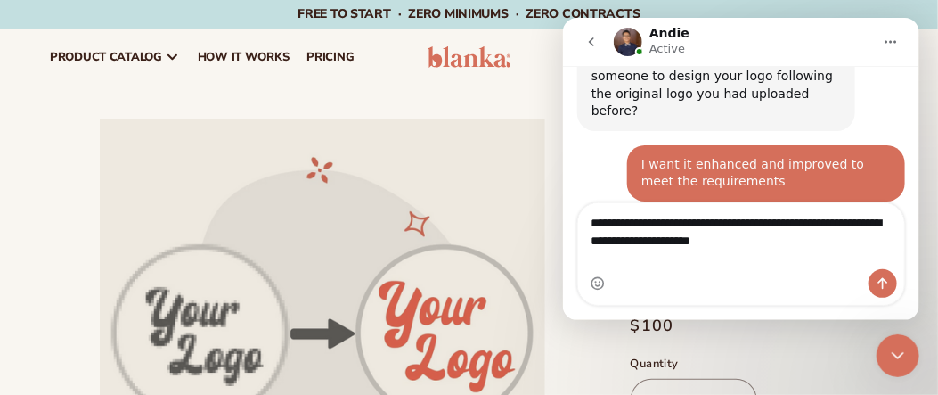
type textarea "**********"
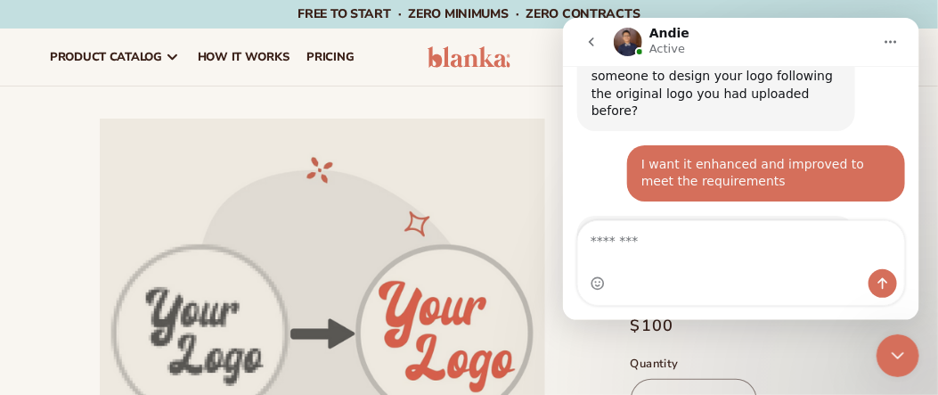
scroll to position [4922, 0]
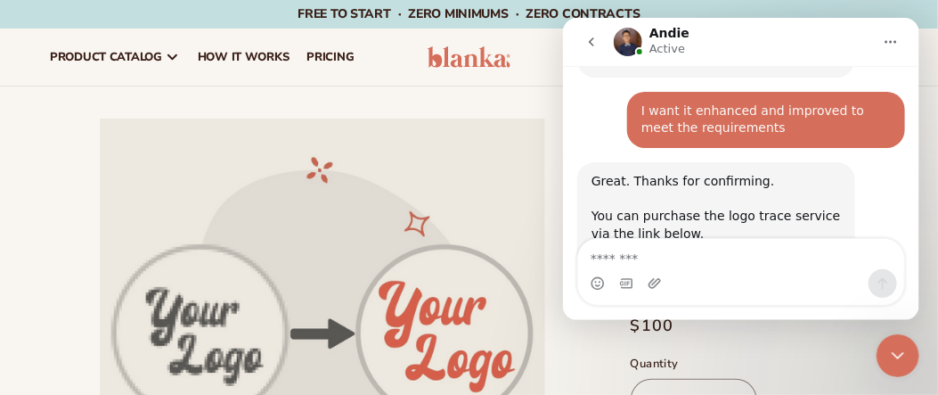
click at [582, 337] on li "Open media 1 in modal" at bounding box center [322, 340] width 545 height 445
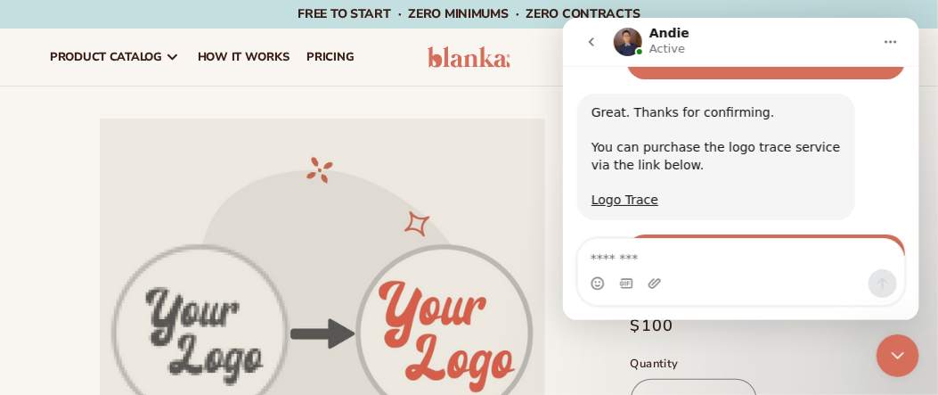
scroll to position [5010, 0]
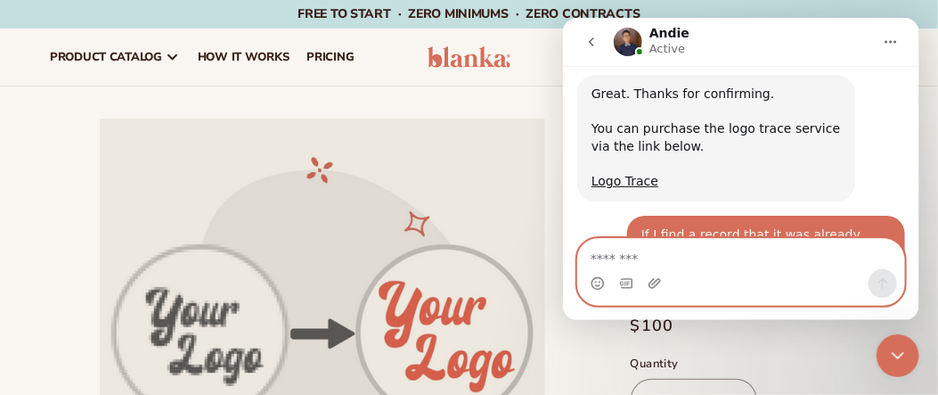
click at [612, 256] on textarea "Message…" at bounding box center [740, 253] width 327 height 30
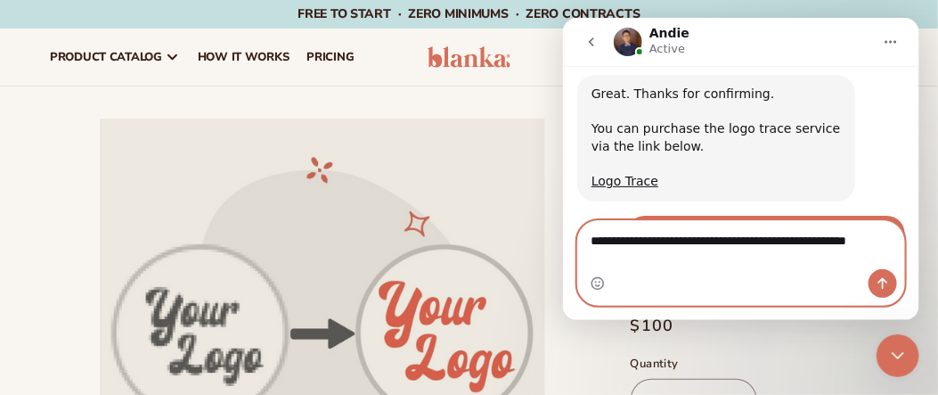
scroll to position [5027, 0]
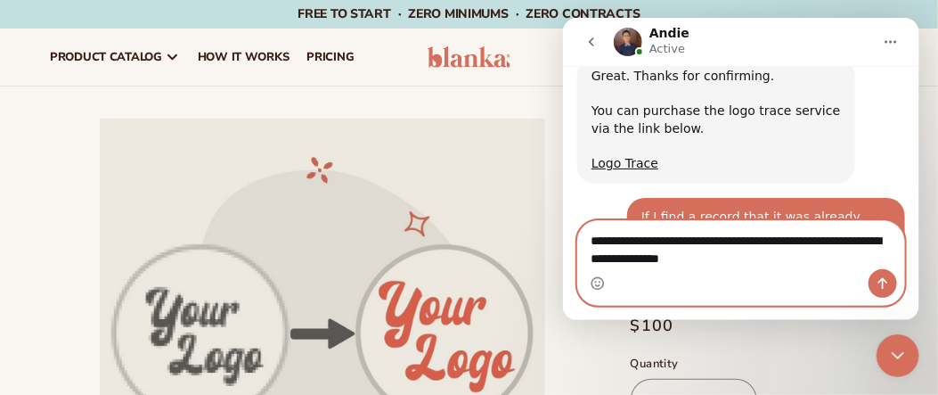
type textarea "**********"
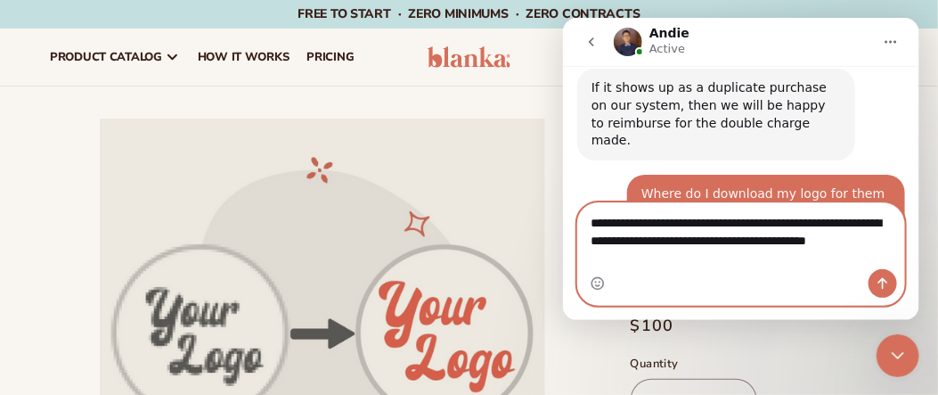
scroll to position [5262, 0]
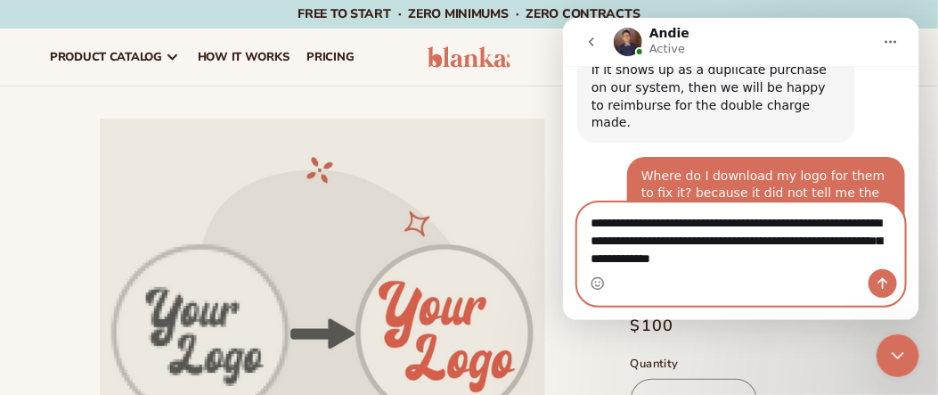
type textarea "**********"
click at [883, 286] on icon "Send a message…" at bounding box center [882, 282] width 14 height 14
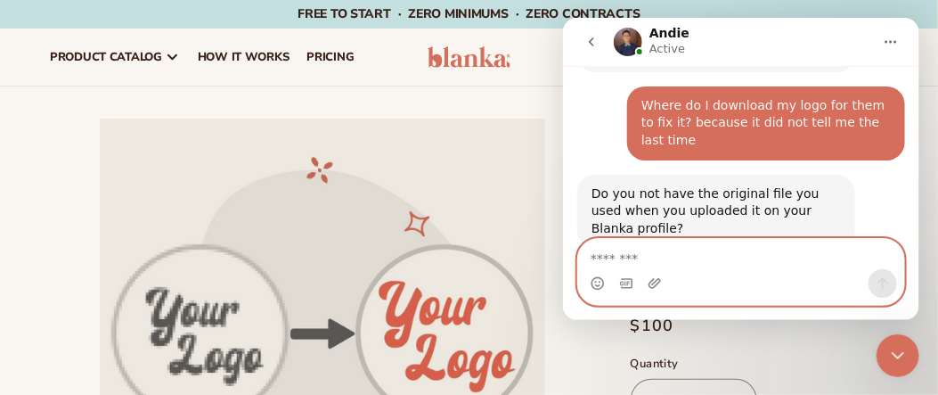
scroll to position [5331, 0]
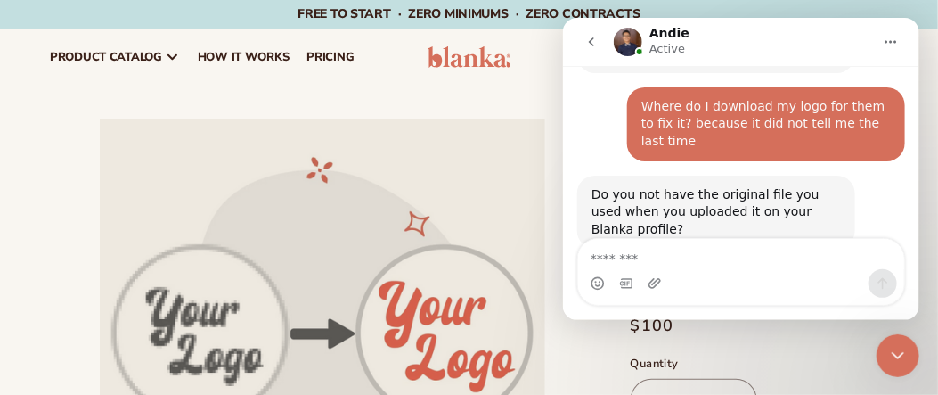
click at [897, 346] on icon "Close Intercom Messenger" at bounding box center [896, 354] width 21 height 21
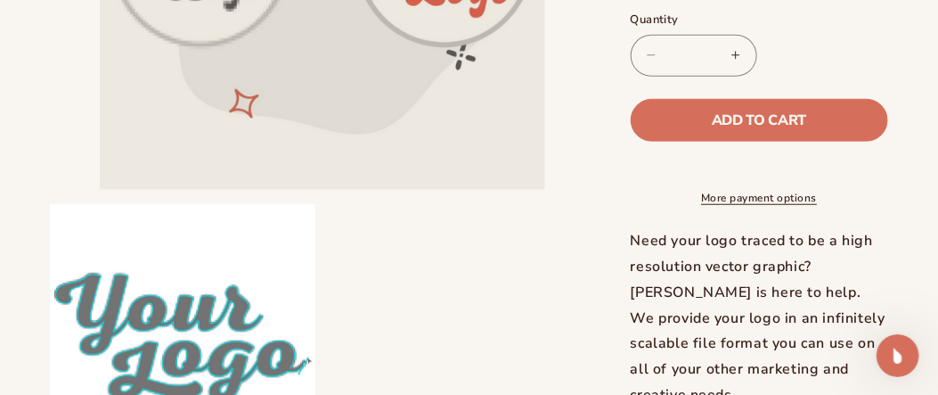
scroll to position [427, 0]
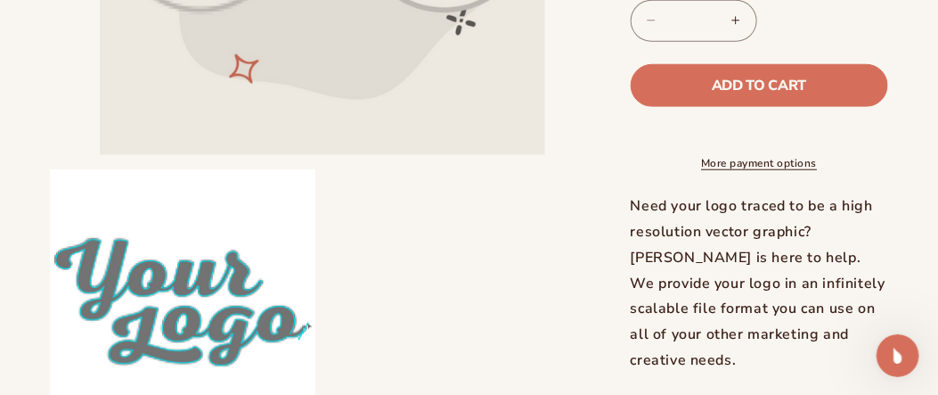
click at [937, 387] on div "Skip to product information Open media 1 in modal Open media 2 in modal NaN / o…" at bounding box center [469, 63] width 938 height 743
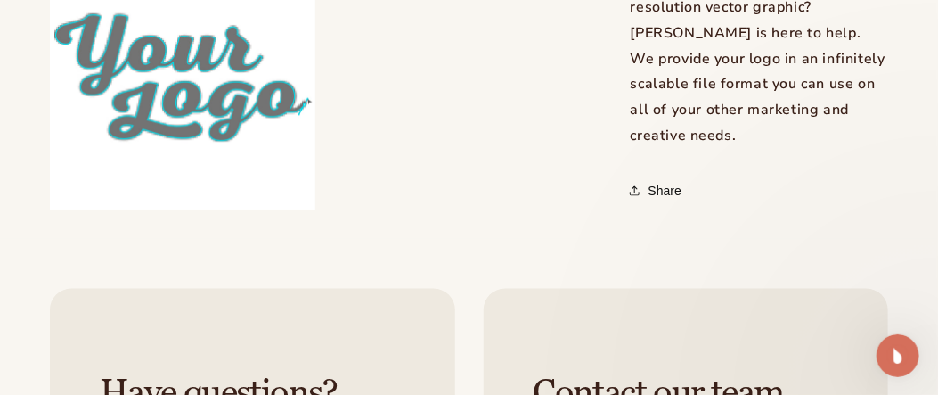
scroll to position [5437, 0]
click at [893, 345] on icon "Open Intercom Messenger" at bounding box center [897, 354] width 29 height 29
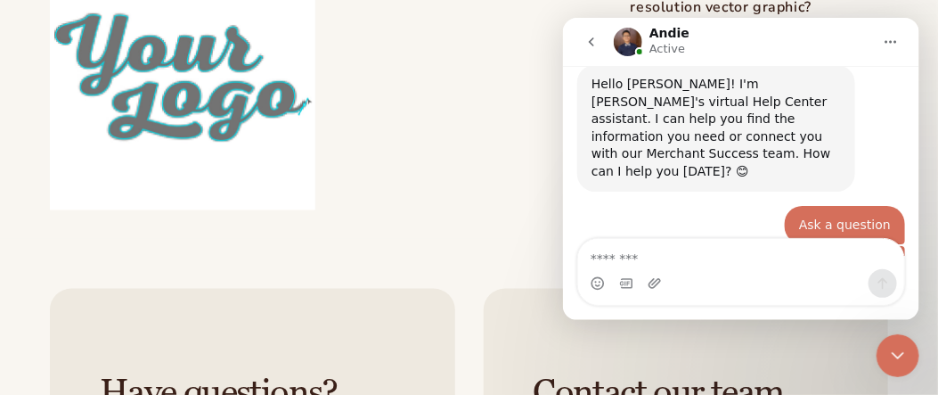
scroll to position [5466, 0]
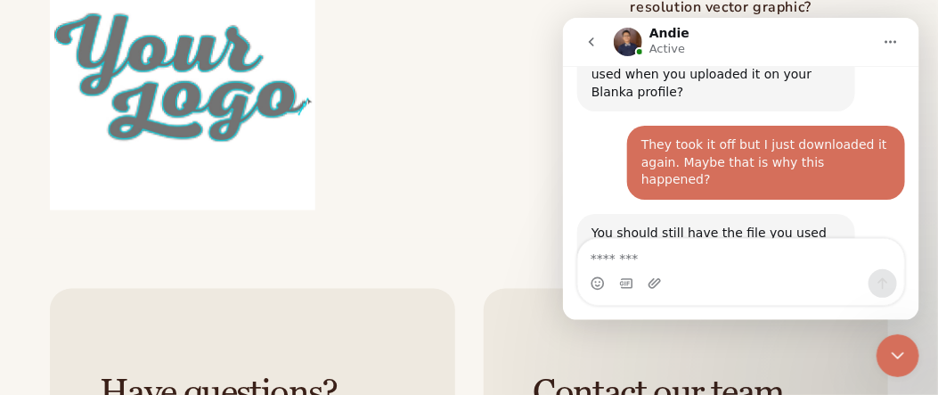
click at [678, 291] on div "Intercom messenger" at bounding box center [740, 282] width 326 height 28
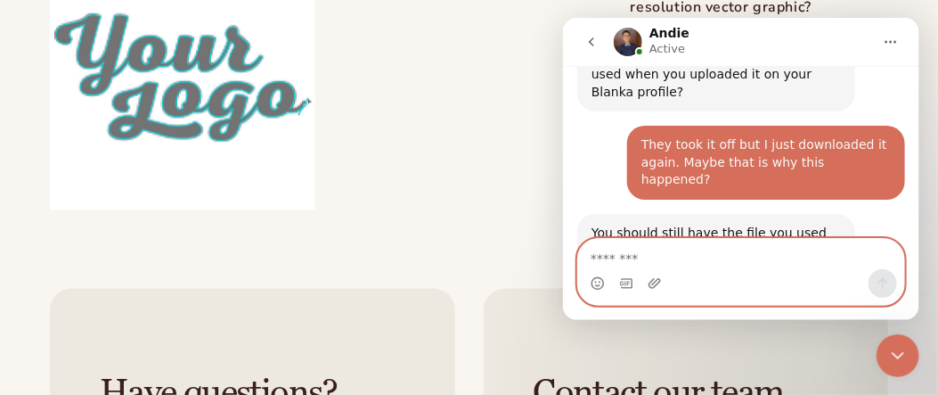
click at [623, 252] on textarea "Message…" at bounding box center [740, 253] width 326 height 30
type textarea "*********"
click at [879, 284] on icon "Send a message…" at bounding box center [882, 282] width 14 height 14
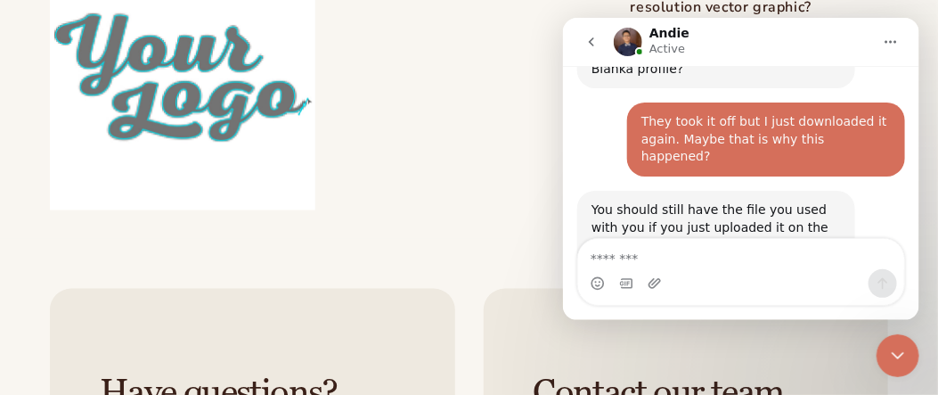
click at [898, 353] on icon "Close Intercom Messenger" at bounding box center [896, 354] width 21 height 21
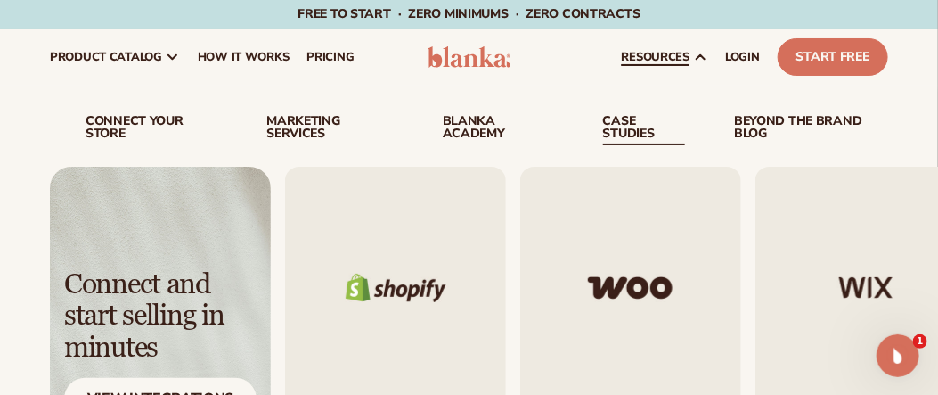
scroll to position [5543, 0]
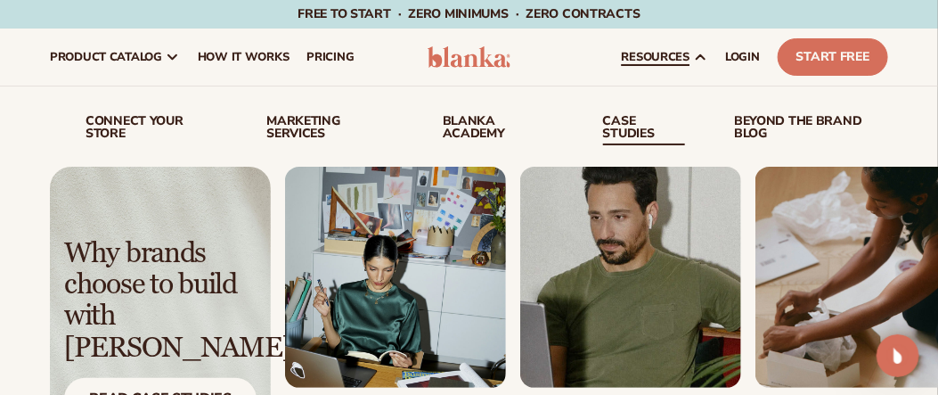
click at [619, 128] on link "case studies" at bounding box center [644, 130] width 83 height 30
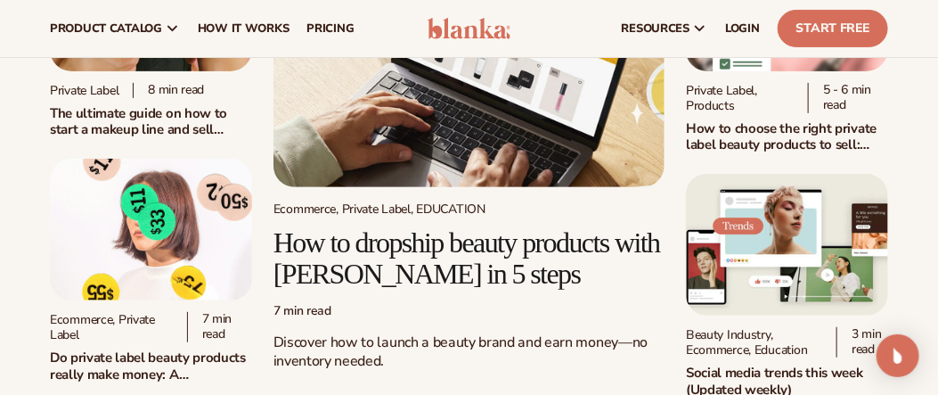
scroll to position [113, 0]
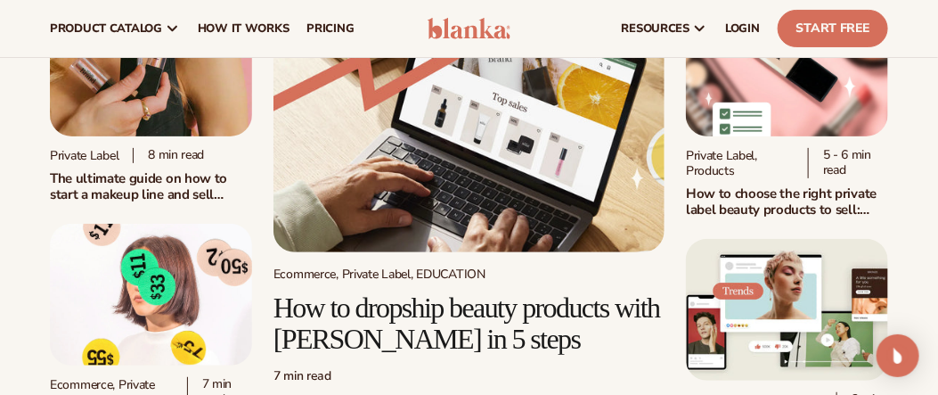
click at [766, 200] on h2 "How to choose the right private label beauty products to sell: expert advice" at bounding box center [787, 201] width 202 height 33
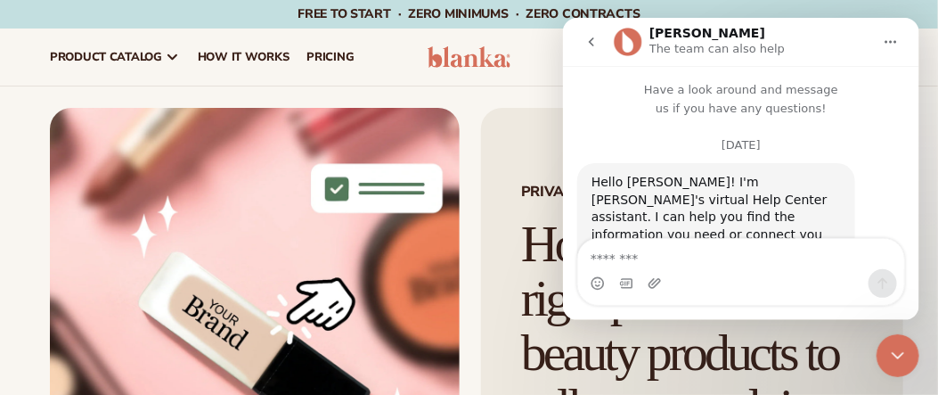
scroll to position [5543, 0]
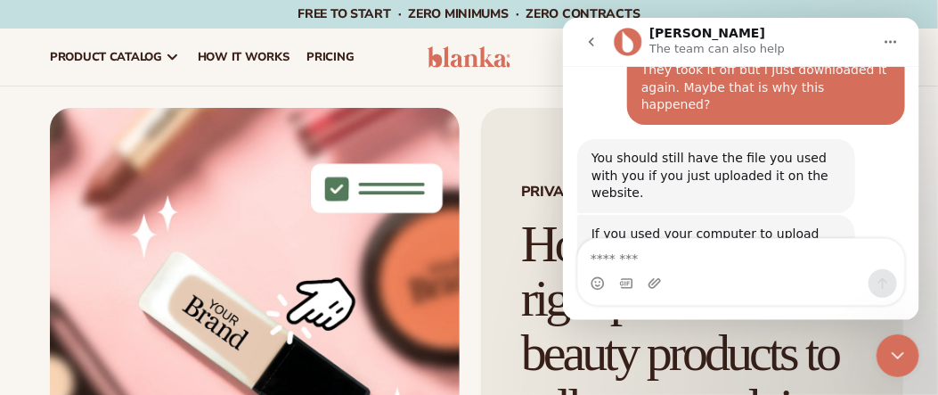
click at [899, 353] on icon "Close Intercom Messenger" at bounding box center [896, 354] width 21 height 21
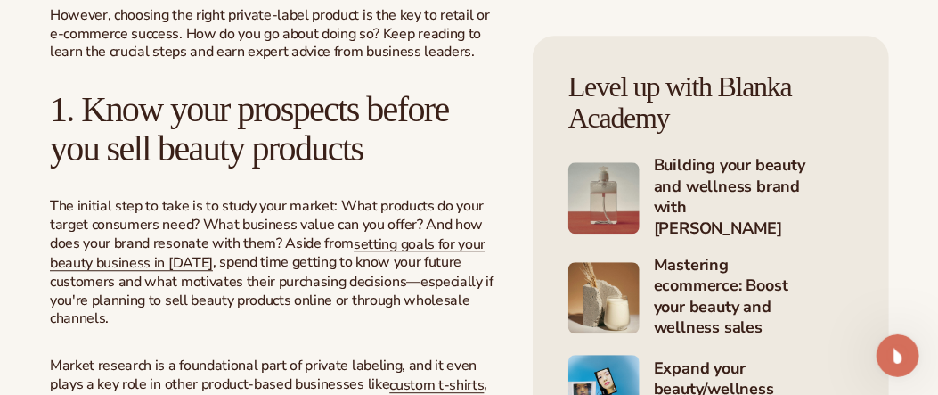
scroll to position [1331, 0]
